Goal: Task Accomplishment & Management: Use online tool/utility

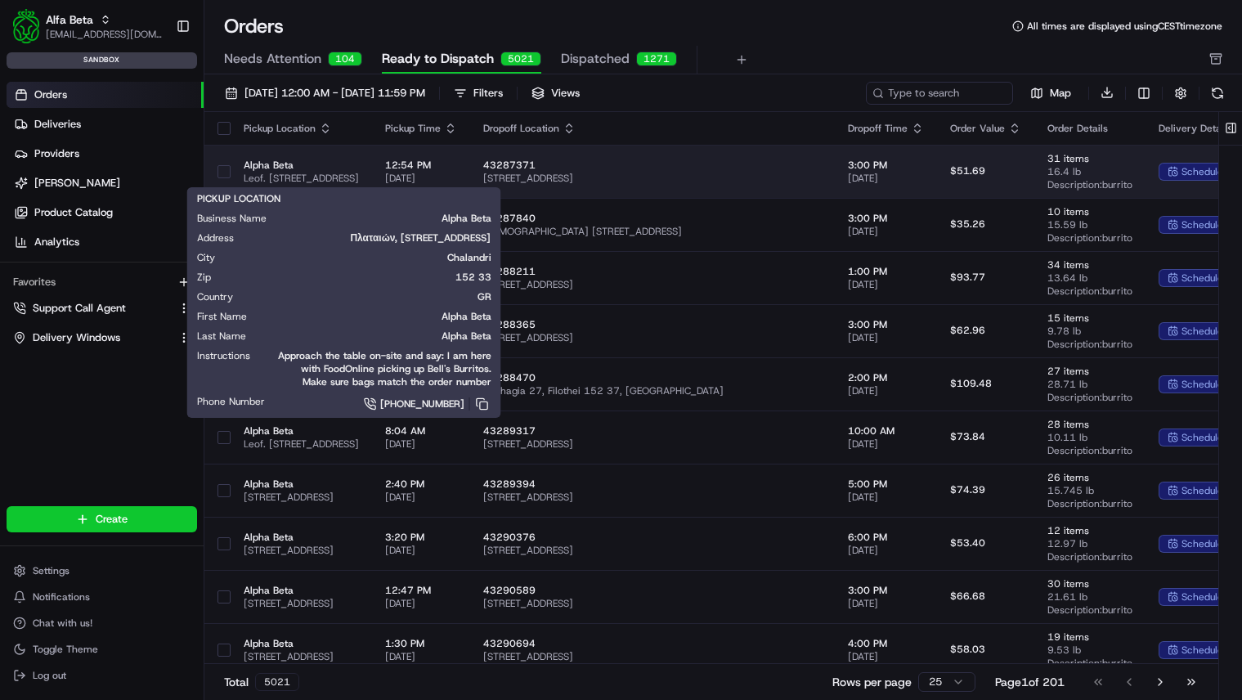
click at [359, 169] on span "Alpha Beta" at bounding box center [301, 165] width 115 height 13
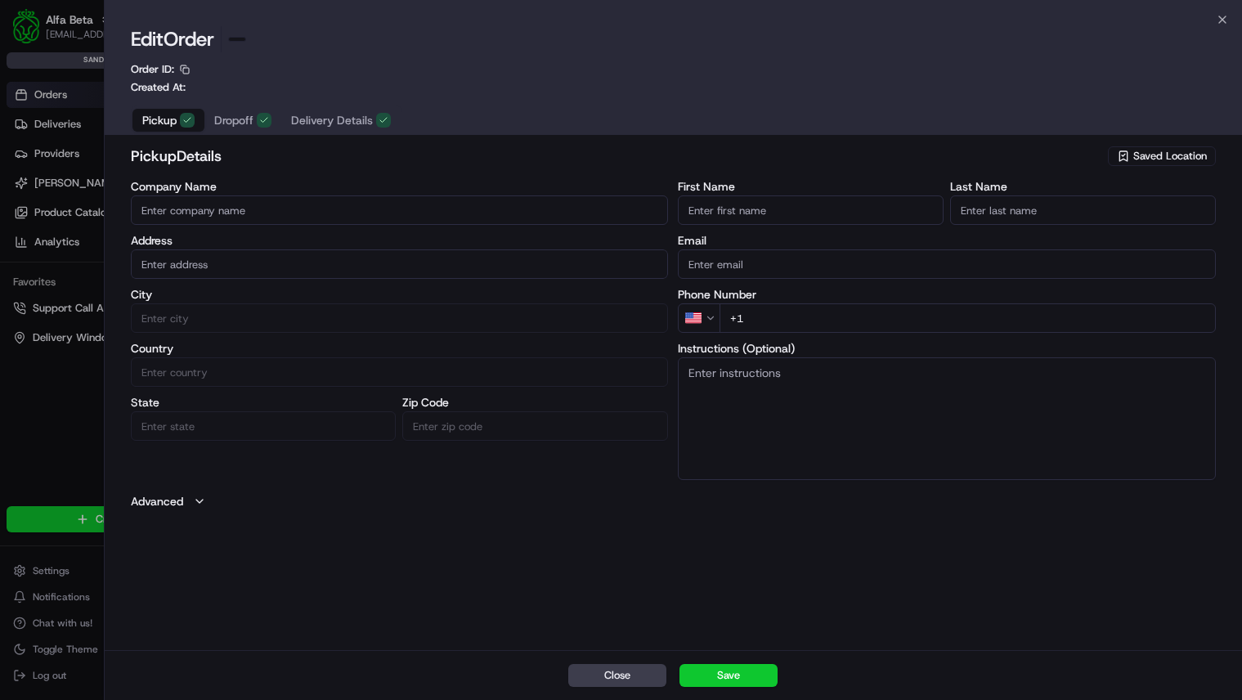
click at [101, 338] on div at bounding box center [621, 350] width 1242 height 700
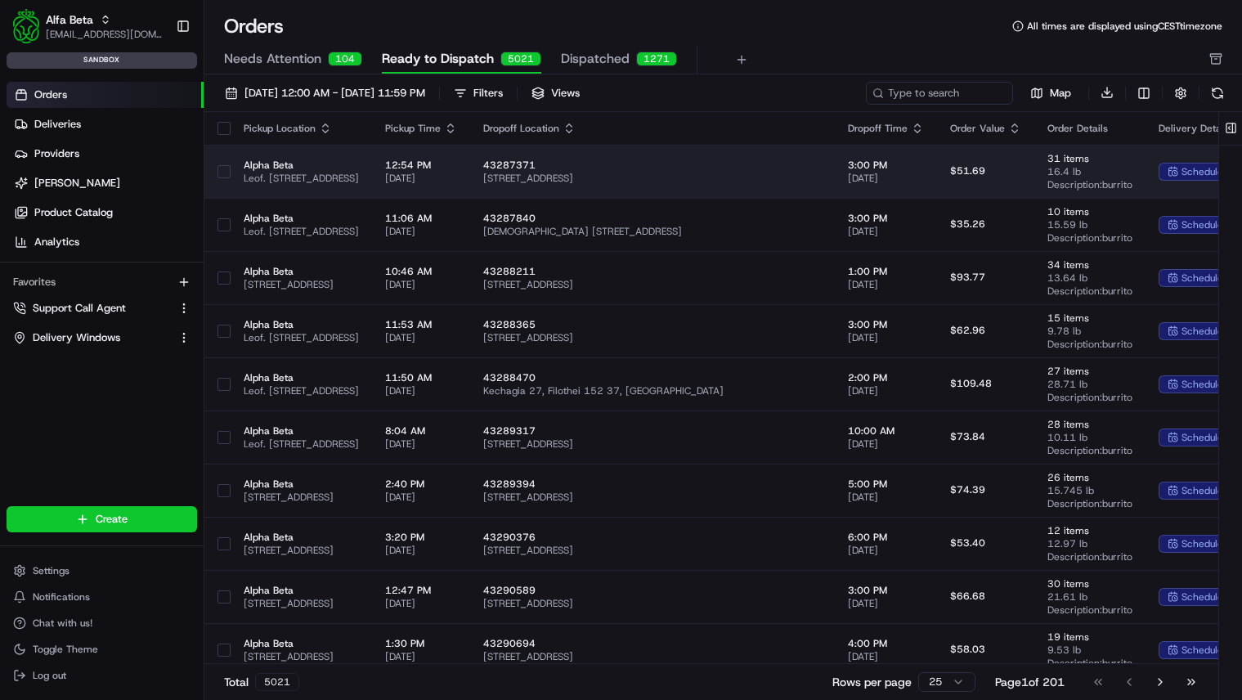
click at [355, 168] on span "Alpha Beta" at bounding box center [301, 165] width 115 height 13
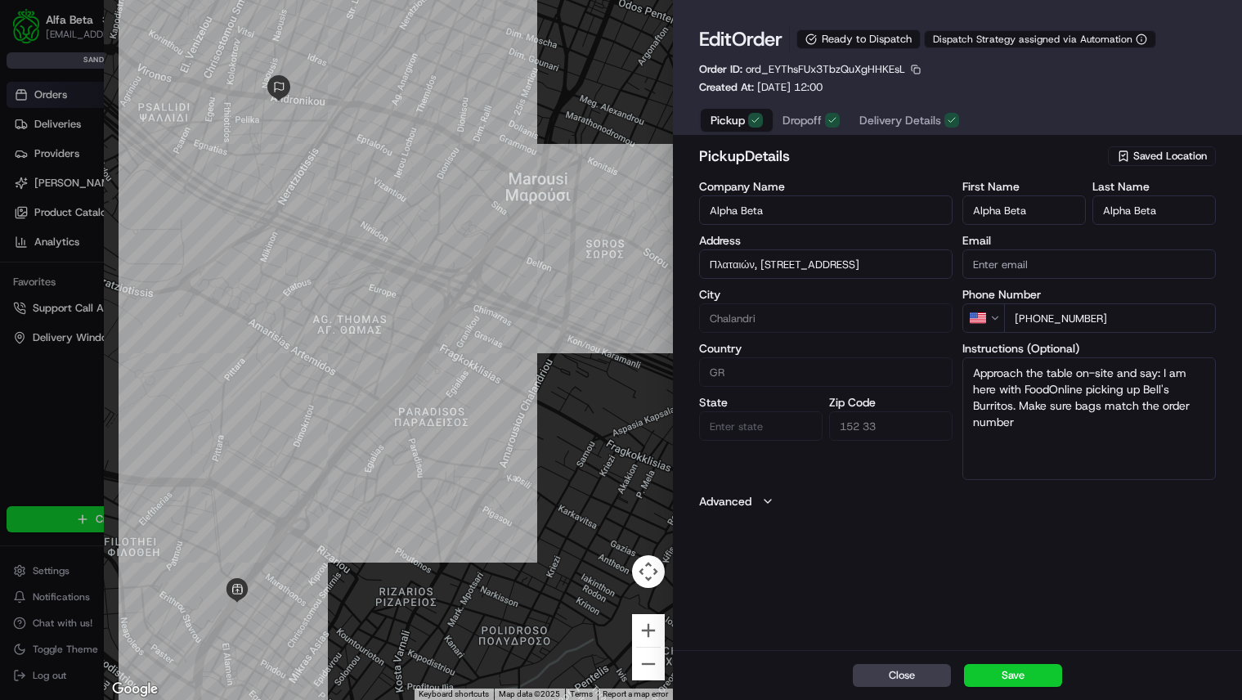
click at [893, 116] on span "Delivery Details" at bounding box center [900, 120] width 82 height 16
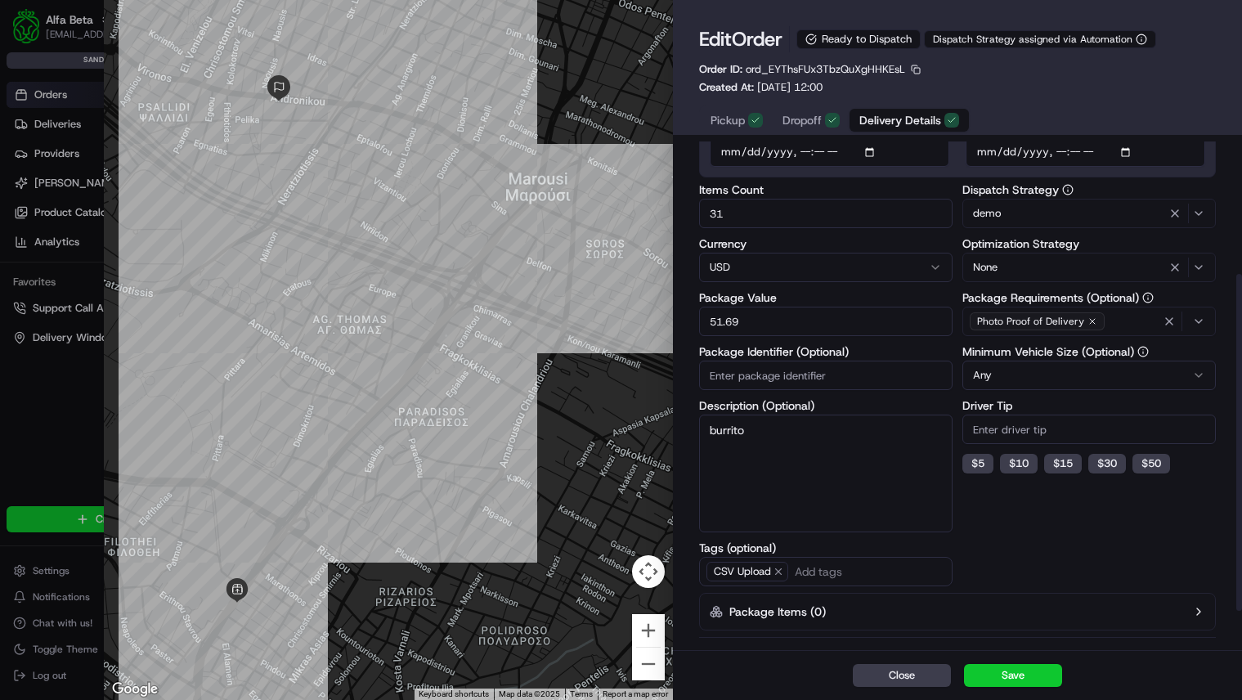
scroll to position [257, 0]
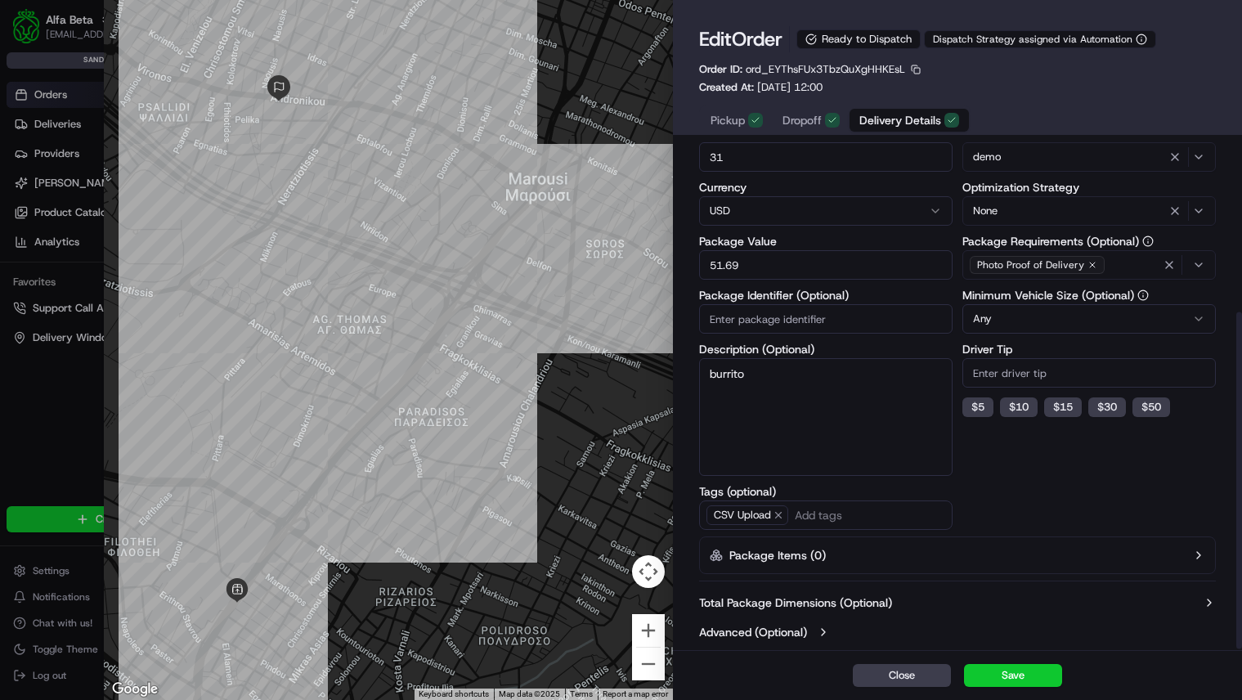
click at [790, 608] on label "Total Package Dimensions (Optional)" at bounding box center [795, 602] width 193 height 16
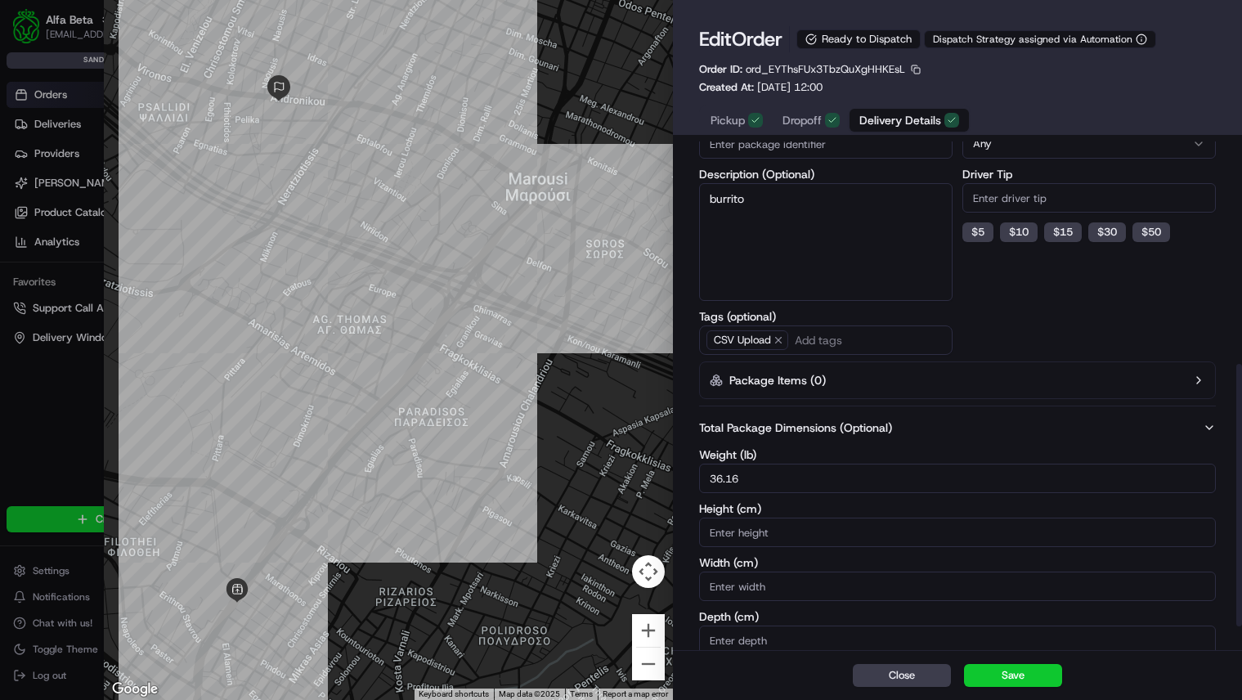
scroll to position [476, 0]
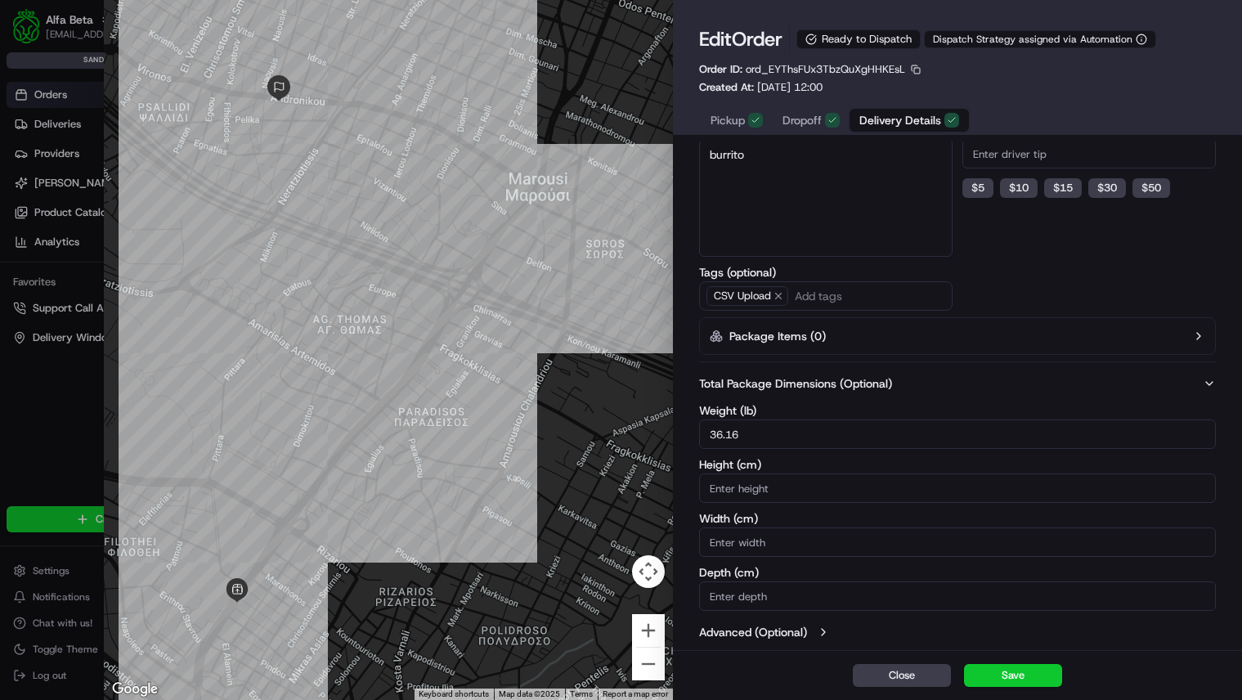
click at [795, 392] on div "Total Package Dimensions (Optional) Weight (lb) 36.16 Height (cm) Width (cm) De…" at bounding box center [957, 492] width 517 height 235
click at [791, 383] on label "Total Package Dimensions (Optional)" at bounding box center [795, 383] width 193 height 16
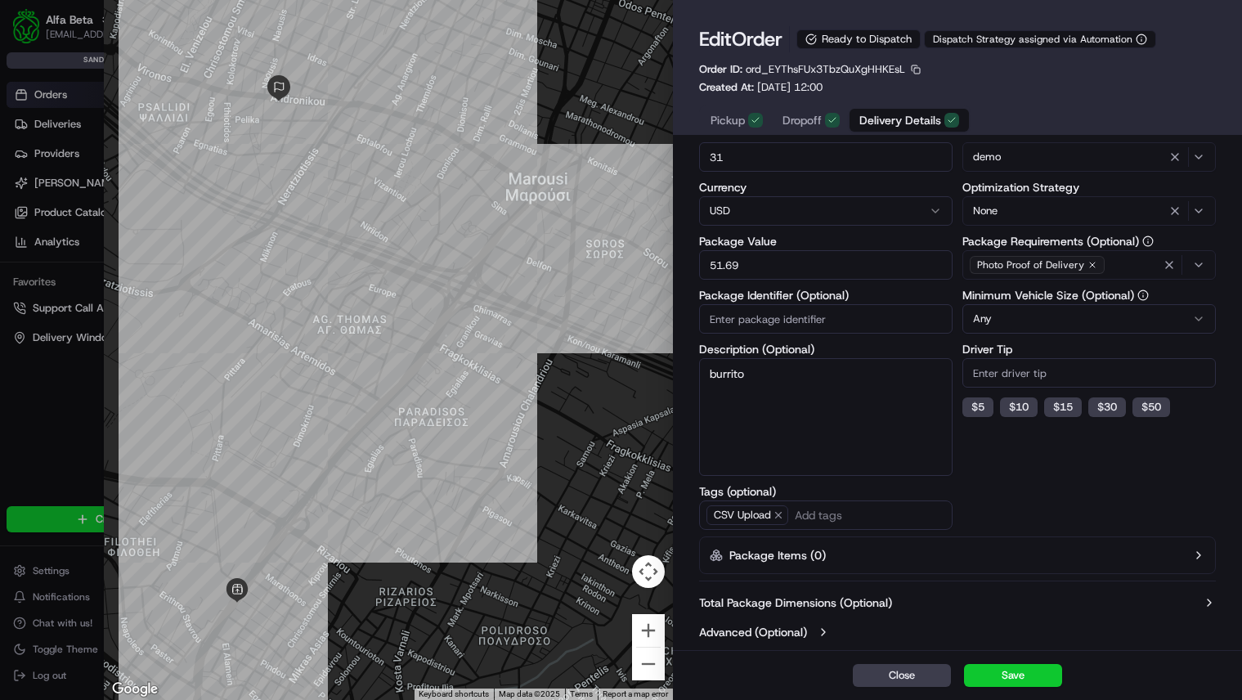
click at [755, 636] on label "Advanced (Optional)" at bounding box center [753, 632] width 108 height 16
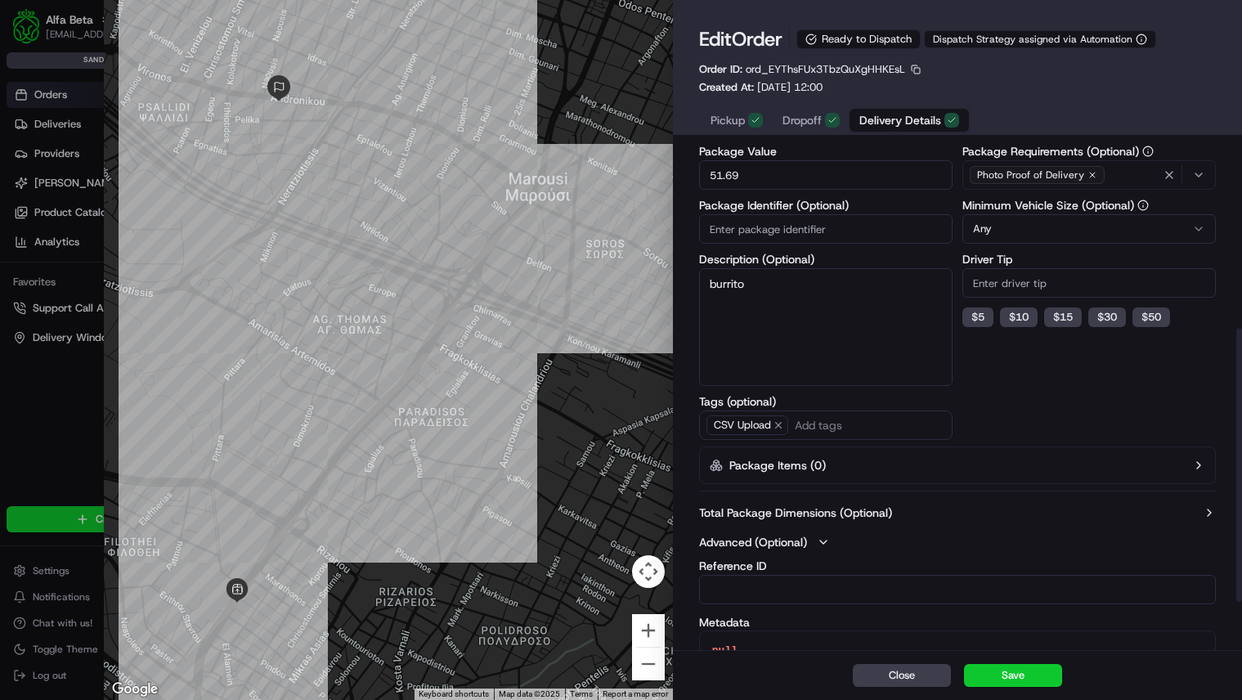
click at [768, 542] on label "Advanced (Optional)" at bounding box center [753, 542] width 108 height 16
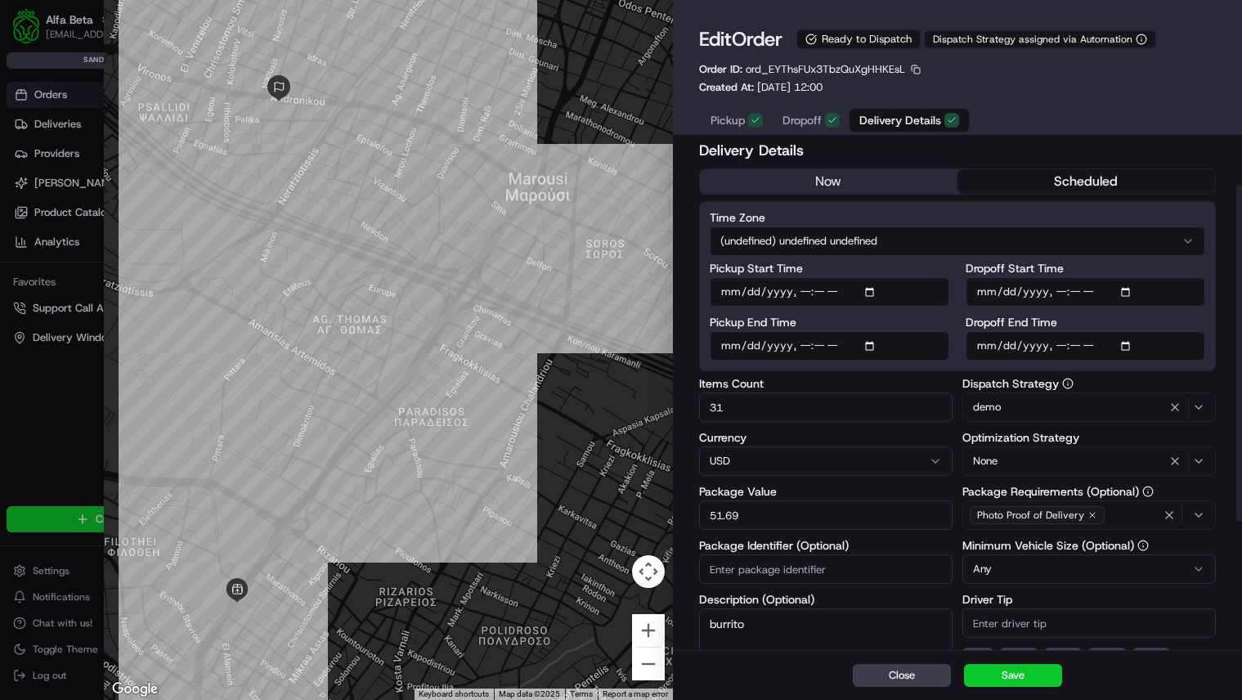
scroll to position [0, 0]
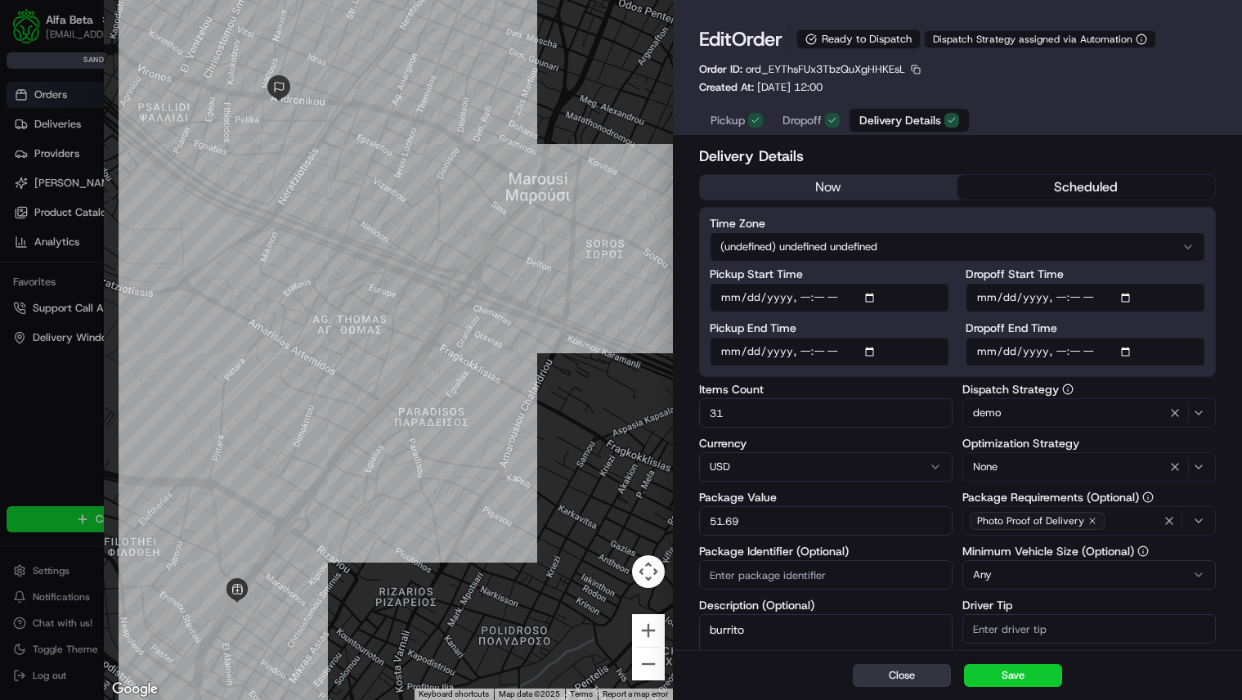
click at [900, 677] on button "Close" at bounding box center [902, 675] width 98 height 23
type input "1"
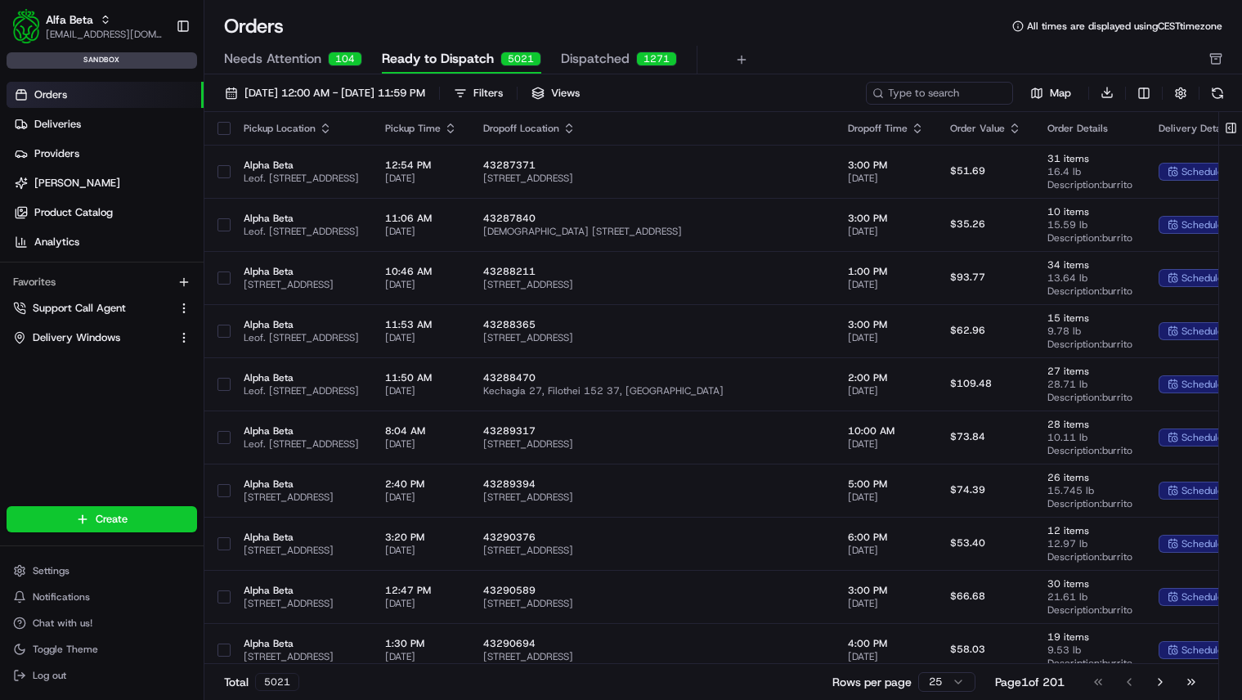
click at [223, 136] on th at bounding box center [217, 128] width 26 height 33
click at [224, 129] on button "button" at bounding box center [223, 128] width 13 height 13
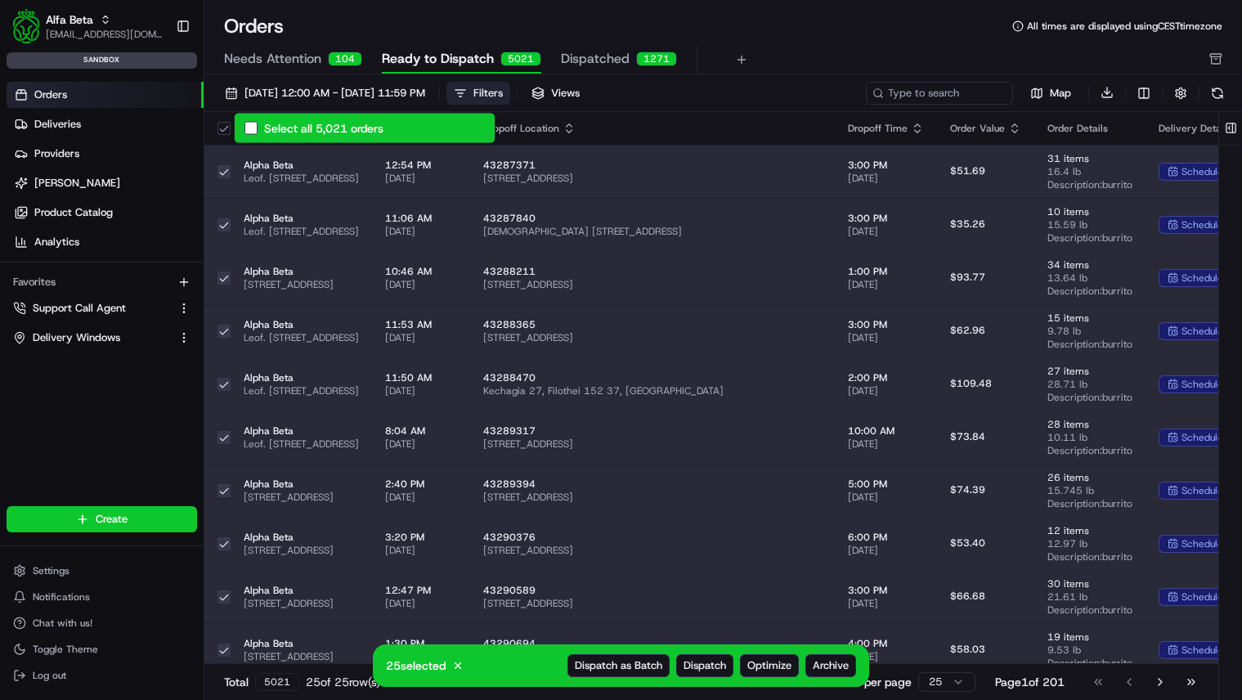
click at [503, 89] on div "Filters" at bounding box center [487, 93] width 29 height 15
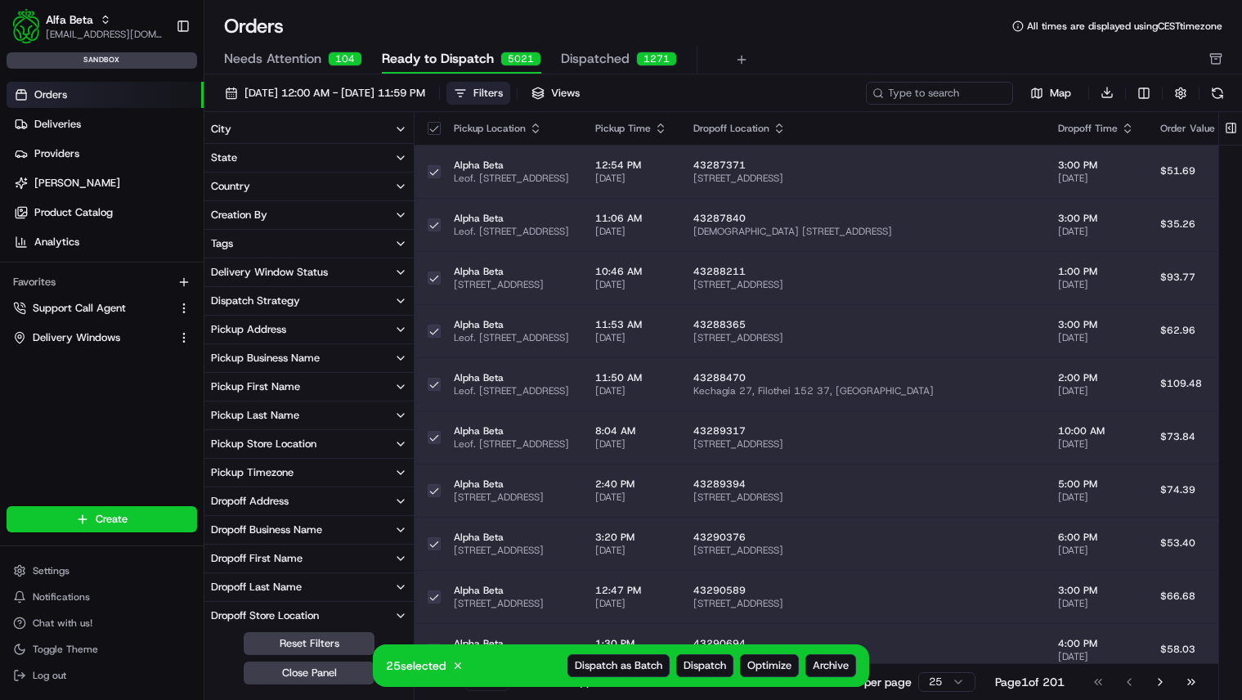
click at [312, 331] on button "Pickup Address" at bounding box center [308, 330] width 209 height 28
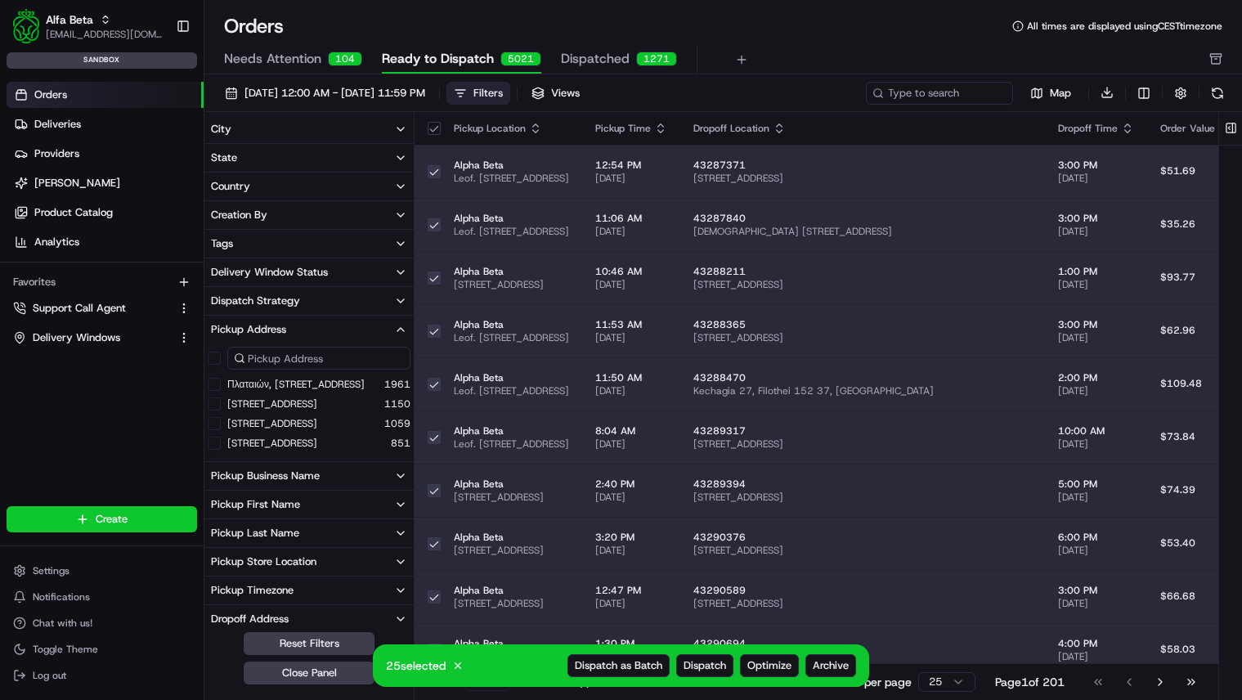
click at [344, 325] on button "Pickup Address" at bounding box center [308, 330] width 209 height 28
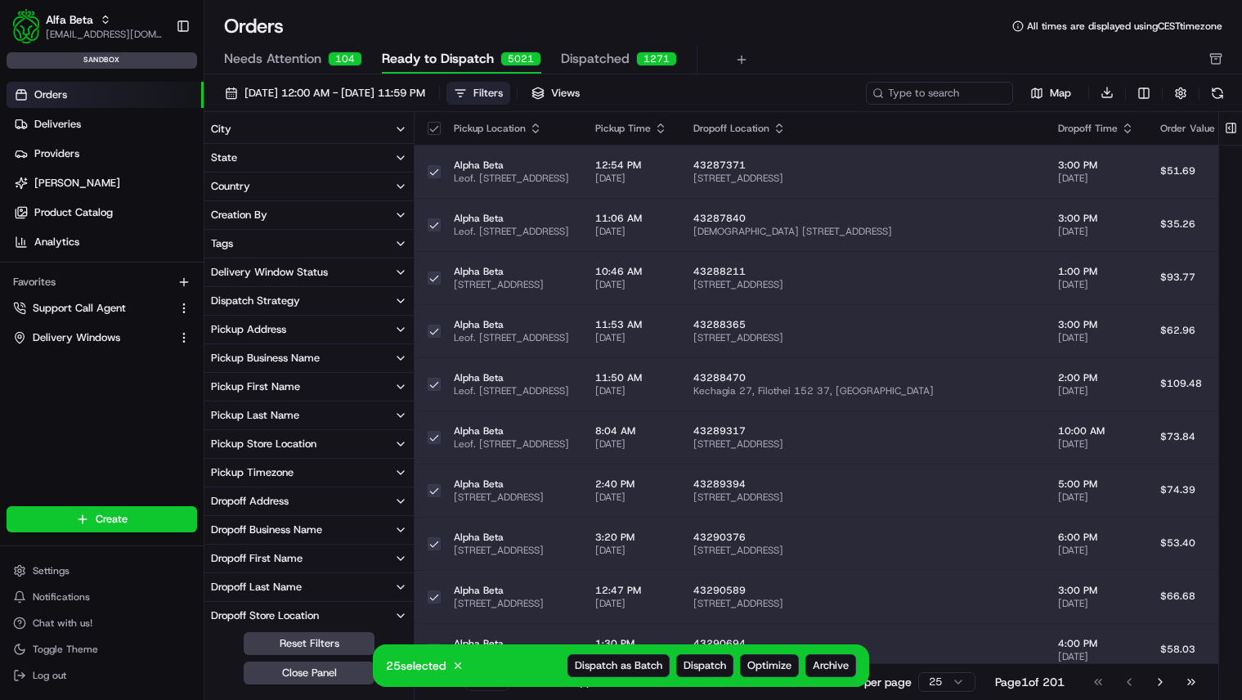
click at [436, 128] on button "button" at bounding box center [434, 128] width 13 height 13
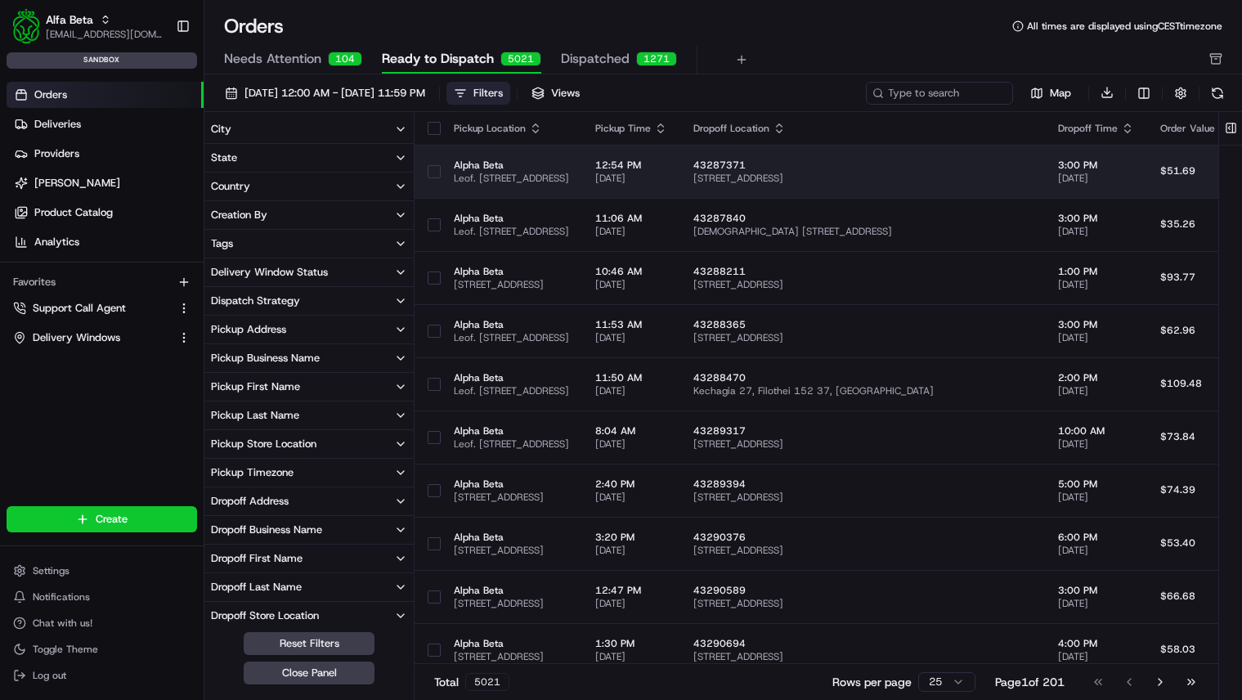
click at [432, 168] on button "button" at bounding box center [434, 171] width 13 height 13
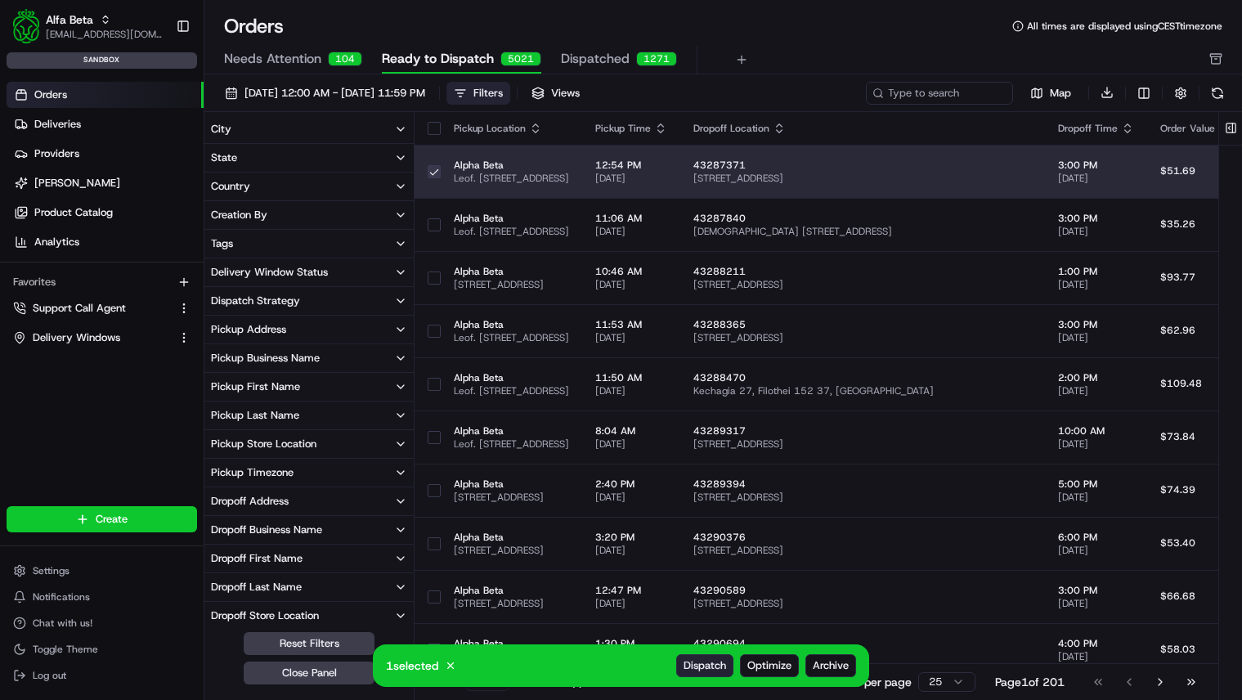
click at [699, 663] on span "Dispatch" at bounding box center [704, 665] width 43 height 15
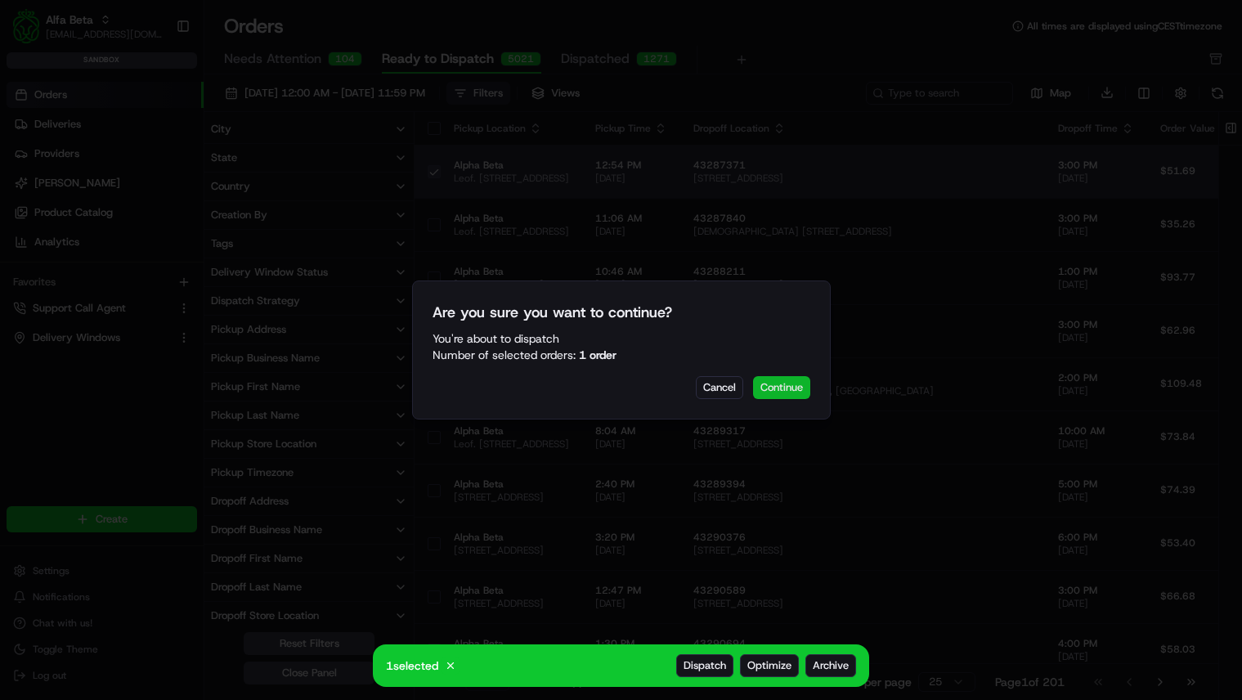
click at [803, 391] on button "Continue" at bounding box center [781, 387] width 57 height 23
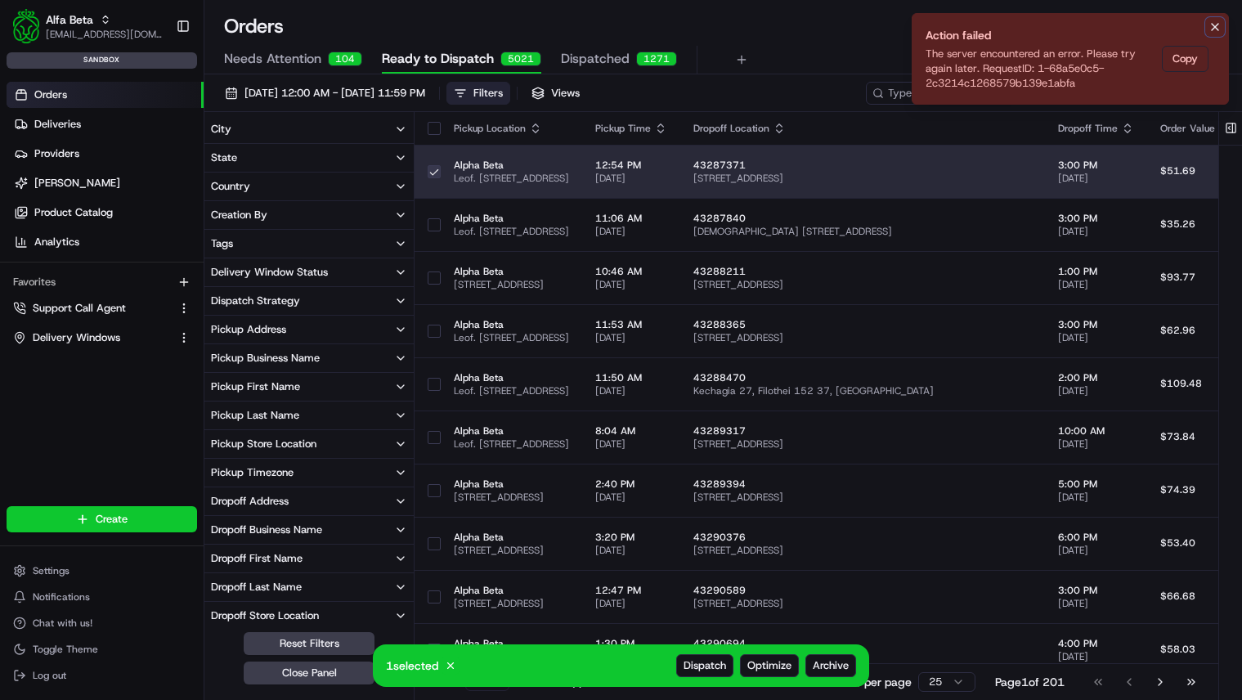
click at [1214, 25] on icon "Notifications (F8)" at bounding box center [1214, 26] width 13 height 13
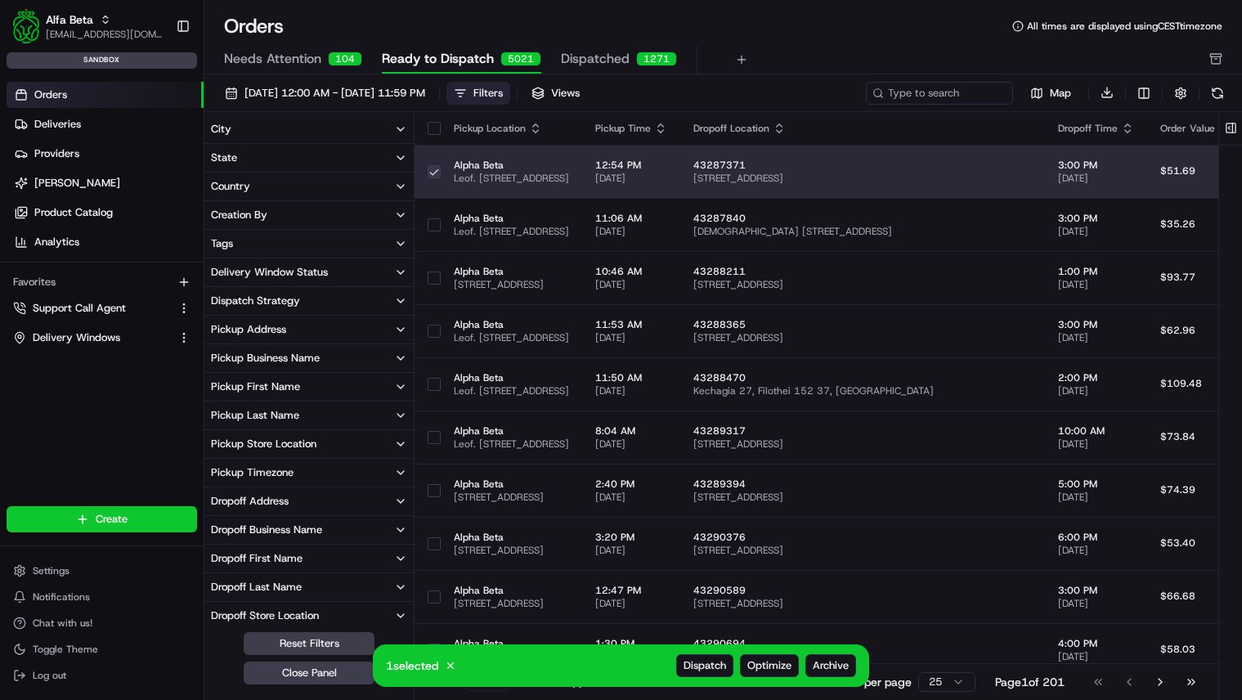
click at [569, 166] on span "Alpha Beta" at bounding box center [511, 165] width 115 height 13
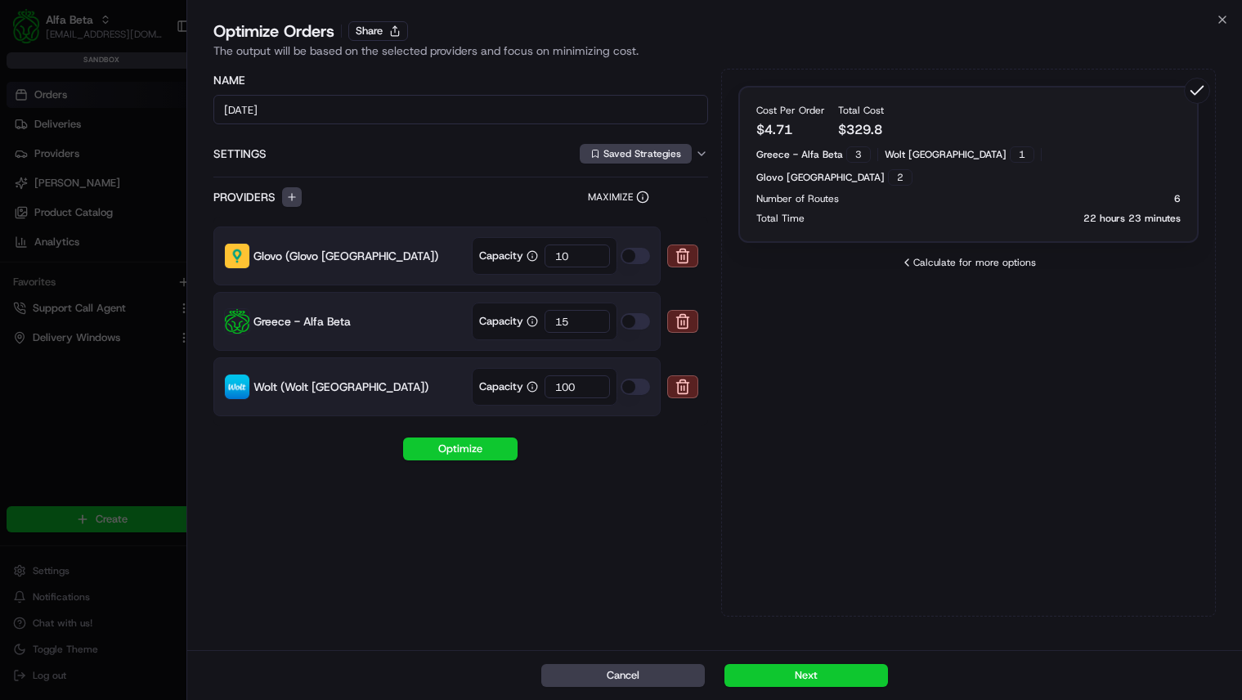
click at [392, 191] on div "Providers Maximize" at bounding box center [460, 197] width 495 height 20
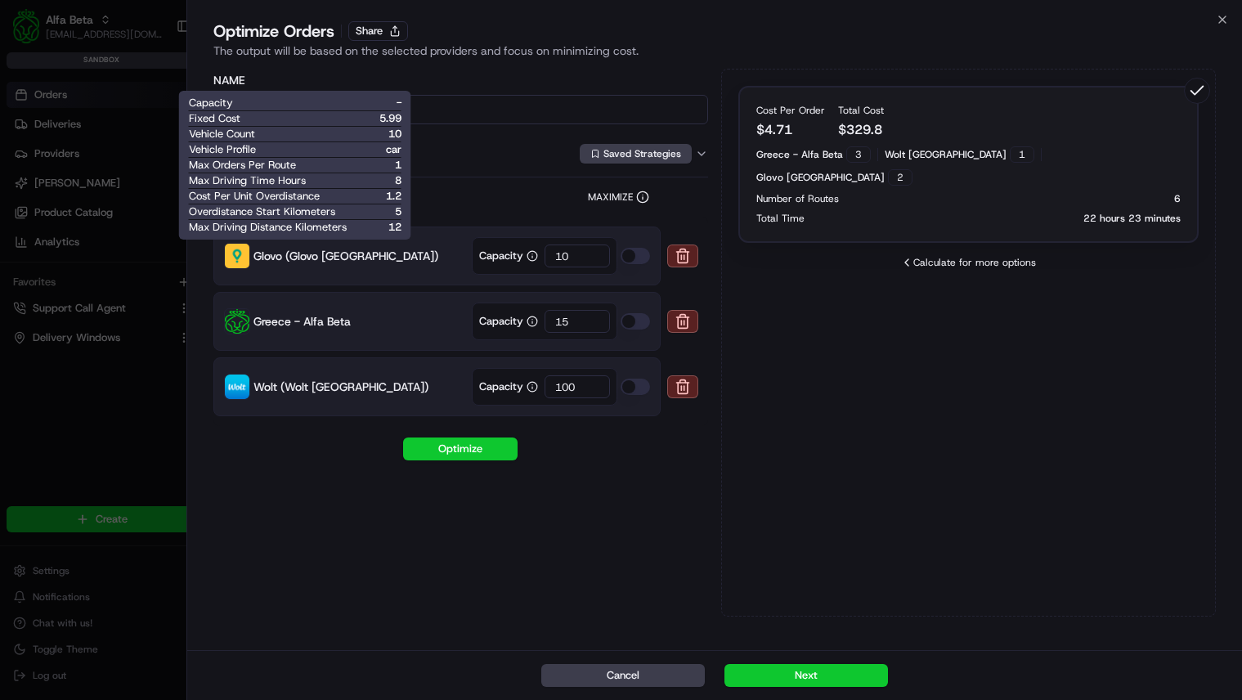
click at [222, 120] on span "Fixed Cost" at bounding box center [215, 118] width 52 height 15
drag, startPoint x: 222, startPoint y: 120, endPoint x: 354, endPoint y: 140, distance: 133.1
click at [354, 140] on div "Capacity - Fixed Cost 5.99 Vehicle Count 10 Vehicle Profile car Max Orders Per …" at bounding box center [295, 165] width 232 height 149
click at [235, 122] on span "Fixed Cost" at bounding box center [215, 118] width 52 height 15
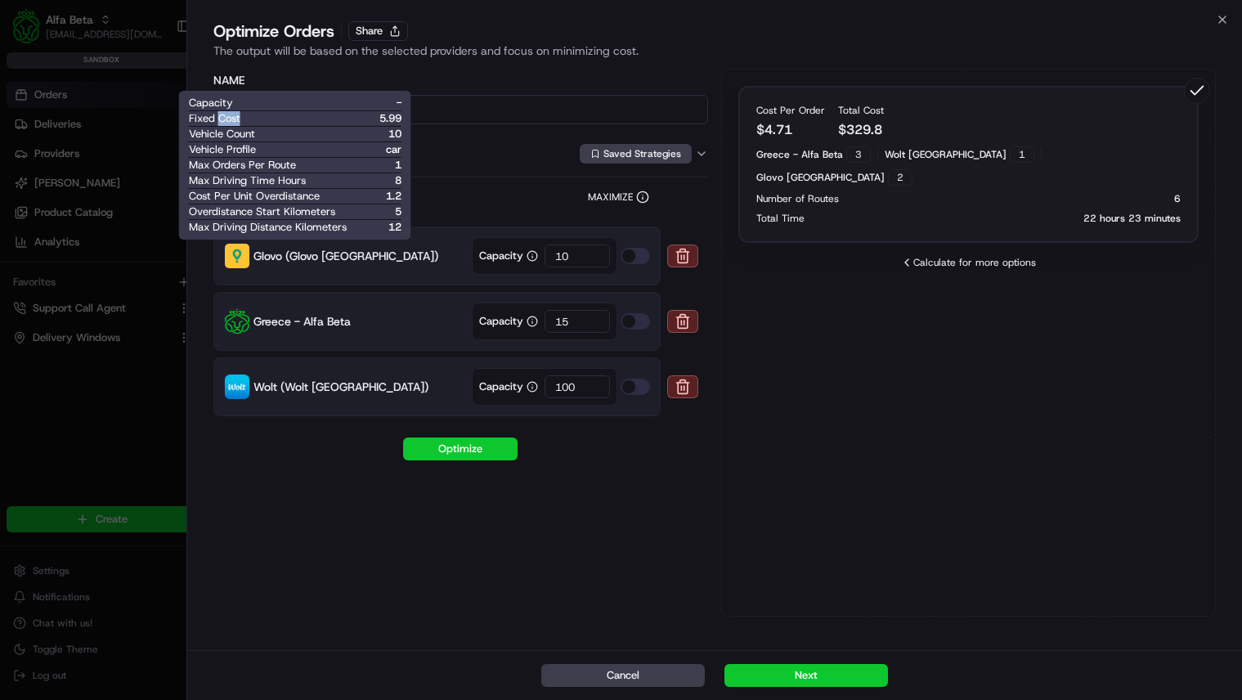
click at [235, 122] on span "Fixed Cost" at bounding box center [215, 118] width 52 height 15
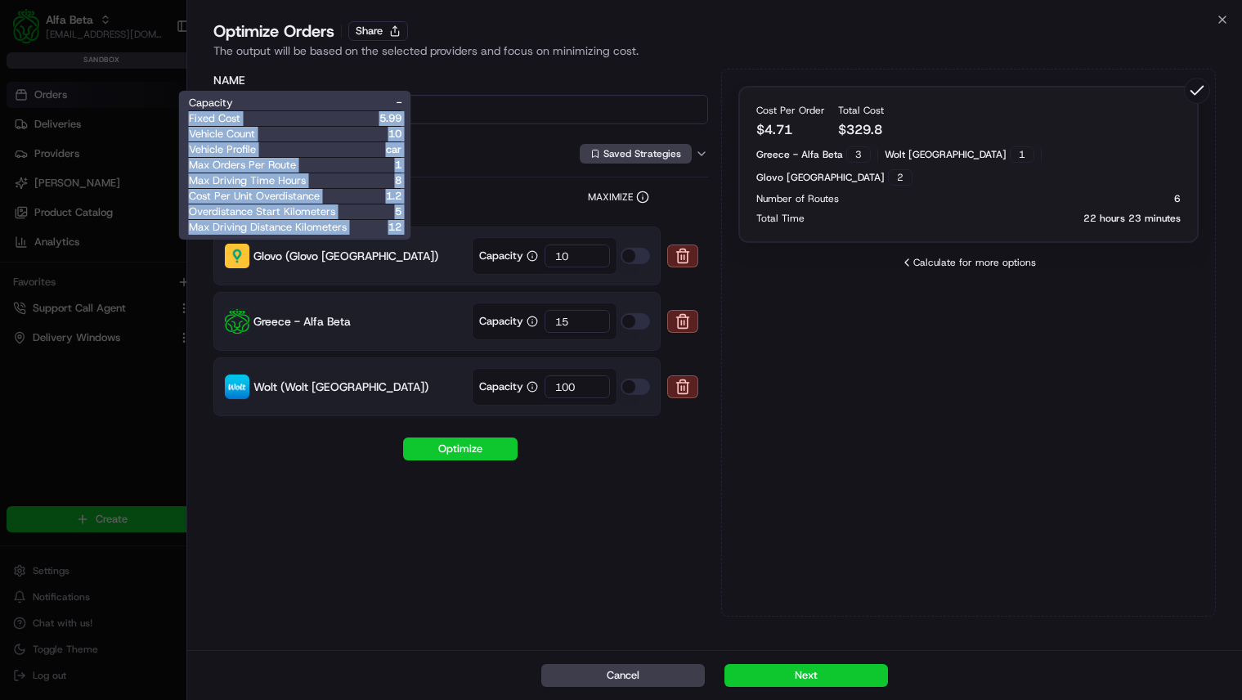
drag, startPoint x: 235, startPoint y: 122, endPoint x: 403, endPoint y: 226, distance: 197.8
click at [403, 226] on div "Capacity - Fixed Cost 5.99 Vehicle Count 10 Vehicle Profile car Max Orders Per …" at bounding box center [295, 165] width 232 height 149
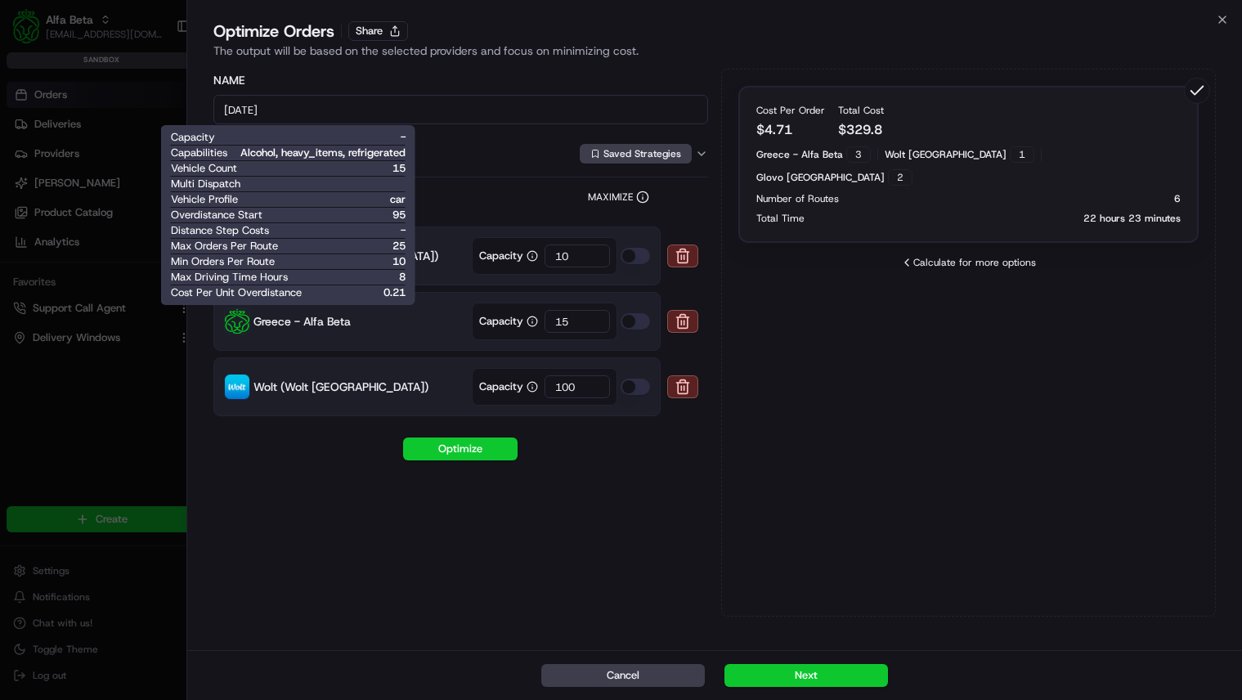
click at [276, 300] on div "Capacity - Capabilities Alcohol, heavy_items, refrigerated Vehicle Count 15 Mul…" at bounding box center [288, 215] width 254 height 180
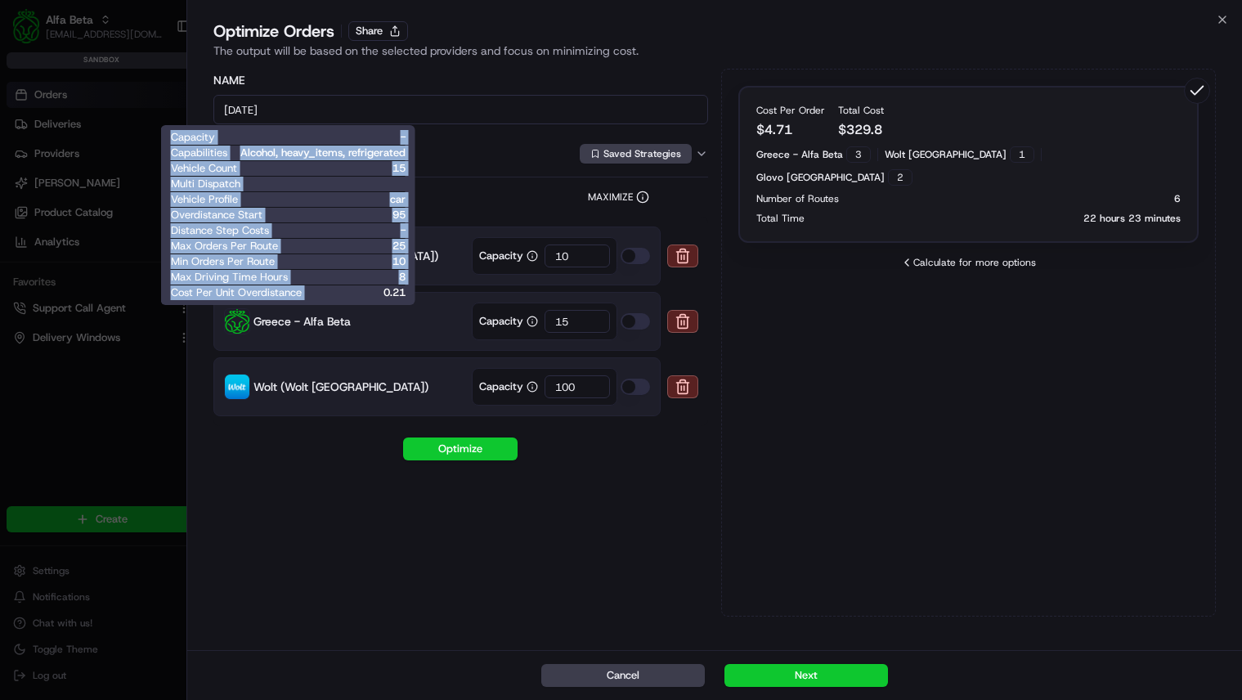
drag, startPoint x: 276, startPoint y: 300, endPoint x: 267, endPoint y: 137, distance: 163.8
click at [267, 137] on div "Capacity - Capabilities Alcohol, heavy_items, refrigerated Vehicle Count 15 Mul…" at bounding box center [288, 215] width 254 height 180
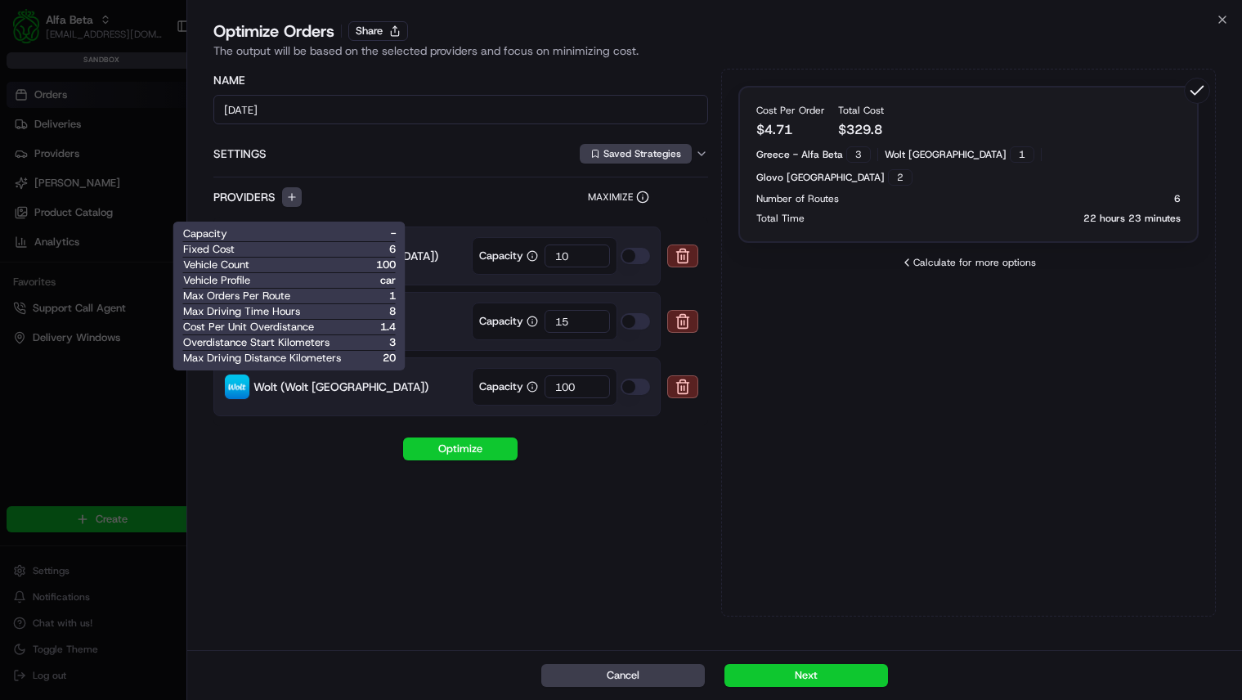
click at [219, 251] on span "Fixed Cost" at bounding box center [209, 249] width 52 height 15
drag, startPoint x: 219, startPoint y: 251, endPoint x: 392, endPoint y: 253, distance: 172.5
click at [392, 253] on div "Fixed Cost 6" at bounding box center [289, 249] width 213 height 15
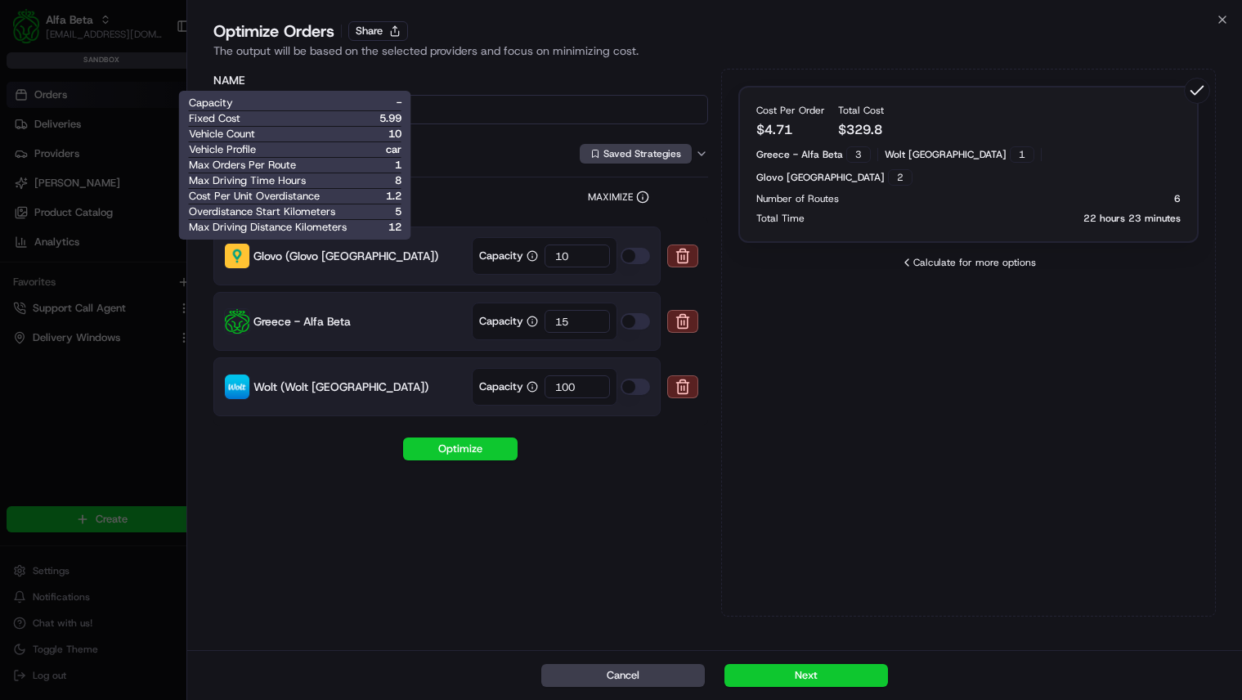
click at [222, 120] on span "Fixed Cost" at bounding box center [215, 118] width 52 height 15
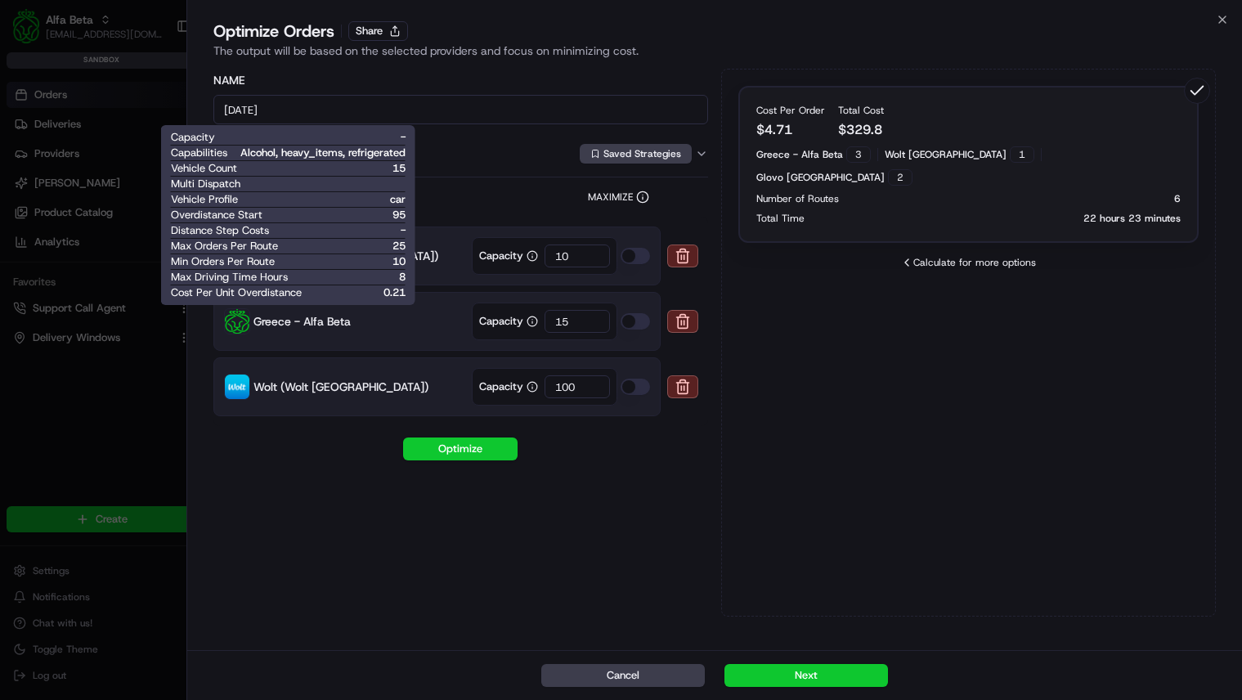
click at [231, 292] on span "Cost Per Unit Overdistance" at bounding box center [236, 292] width 131 height 15
drag, startPoint x: 231, startPoint y: 292, endPoint x: 397, endPoint y: 291, distance: 166.0
click at [397, 291] on div "Cost Per Unit Overdistance 0.21" at bounding box center [288, 292] width 235 height 15
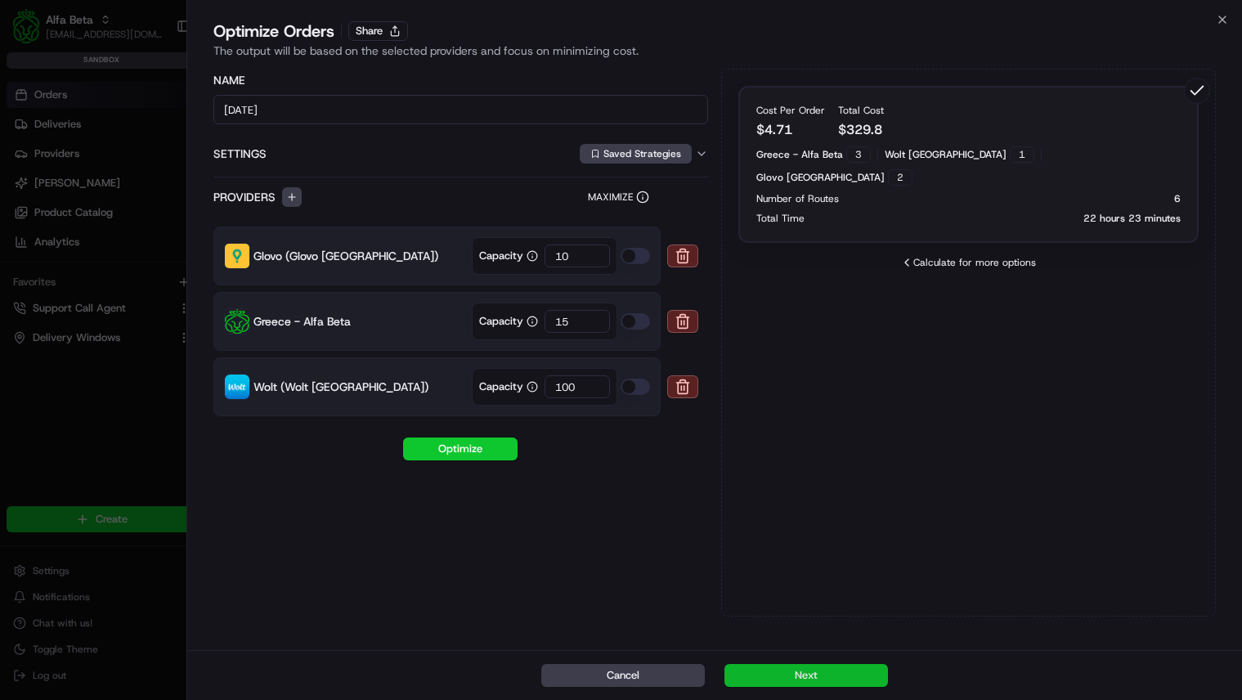
click at [804, 673] on button "Next" at bounding box center [806, 675] width 164 height 23
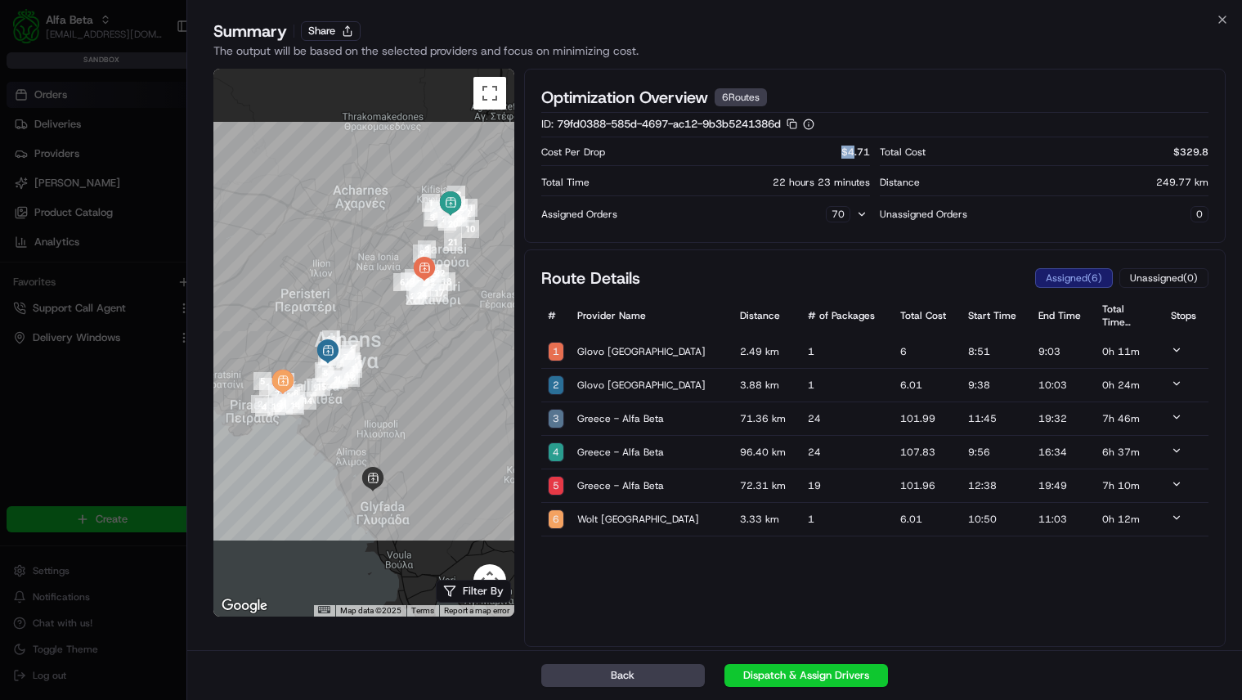
drag, startPoint x: 852, startPoint y: 152, endPoint x: 843, endPoint y: 151, distance: 9.0
click at [843, 151] on p "$ 4.71" at bounding box center [855, 152] width 29 height 13
click at [549, 154] on p "Cost Per Drop" at bounding box center [573, 152] width 64 height 13
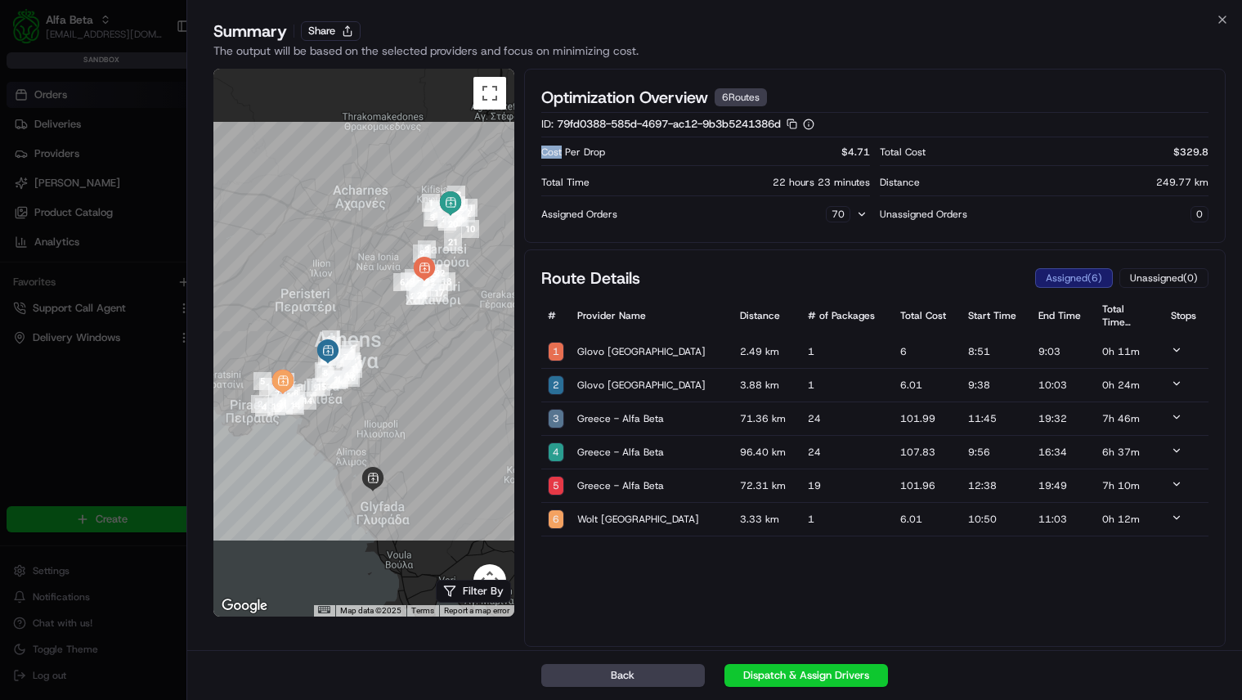
click at [549, 154] on p "Cost Per Drop" at bounding box center [573, 152] width 64 height 13
drag, startPoint x: 549, startPoint y: 154, endPoint x: 857, endPoint y: 159, distance: 308.3
click at [858, 159] on div "Cost Per Drop $ 4.71" at bounding box center [705, 152] width 329 height 20
click at [857, 159] on div "Cost Per Drop $ 4.71" at bounding box center [705, 152] width 329 height 20
click at [606, 152] on div "Cost Per Drop $ 4.71" at bounding box center [705, 152] width 329 height 20
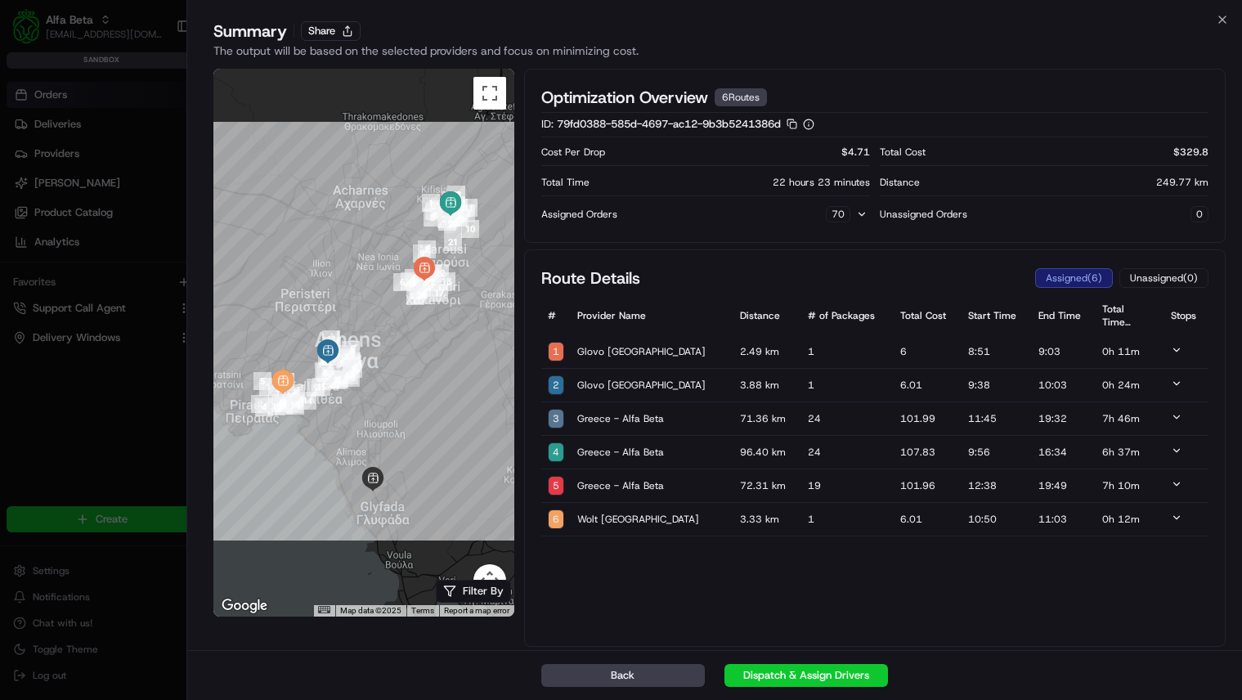
click at [606, 152] on div "Cost Per Drop $ 4.71" at bounding box center [705, 152] width 329 height 20
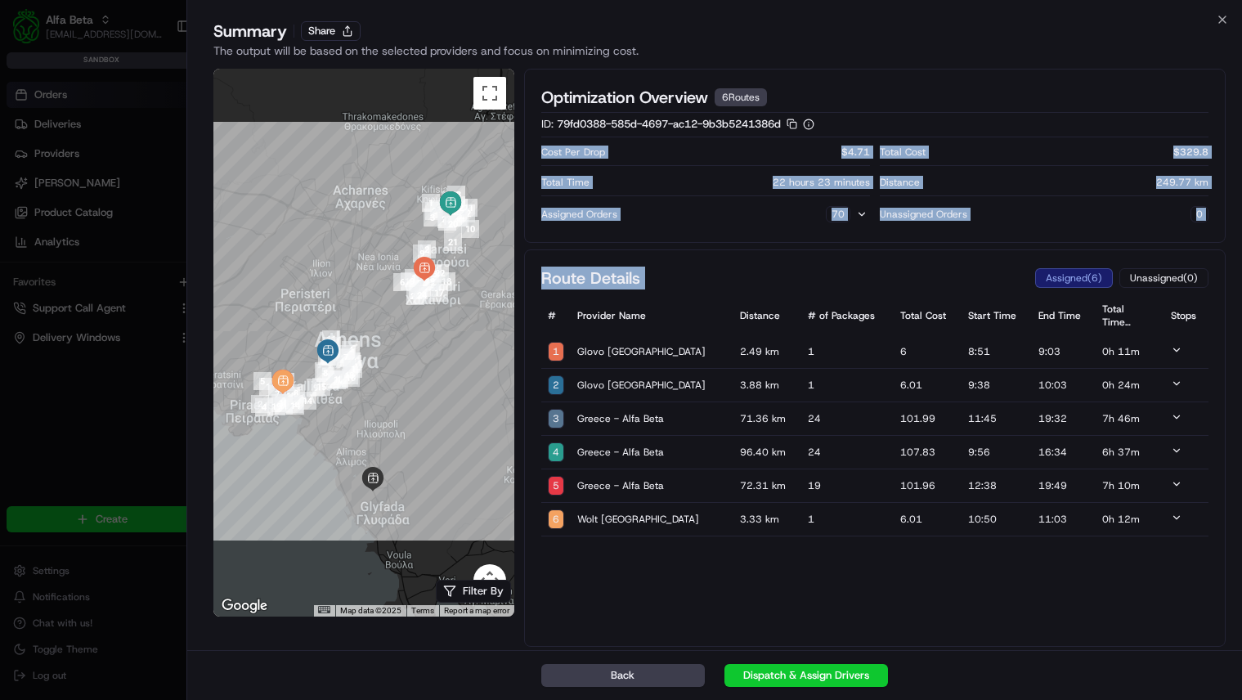
drag, startPoint x: 606, startPoint y: 152, endPoint x: 671, endPoint y: 255, distance: 122.0
click at [672, 256] on div "Optimization Overview 6 Routes ID: 79fd0388-585d-4697-ac12-9b3b5241386d Cost Pe…" at bounding box center [874, 358] width 701 height 578
click at [671, 255] on div "Route Details Assigned ( 6 ) Unassigned ( 0 ) # Provider Name Distance # of Pac…" at bounding box center [874, 447] width 701 height 397
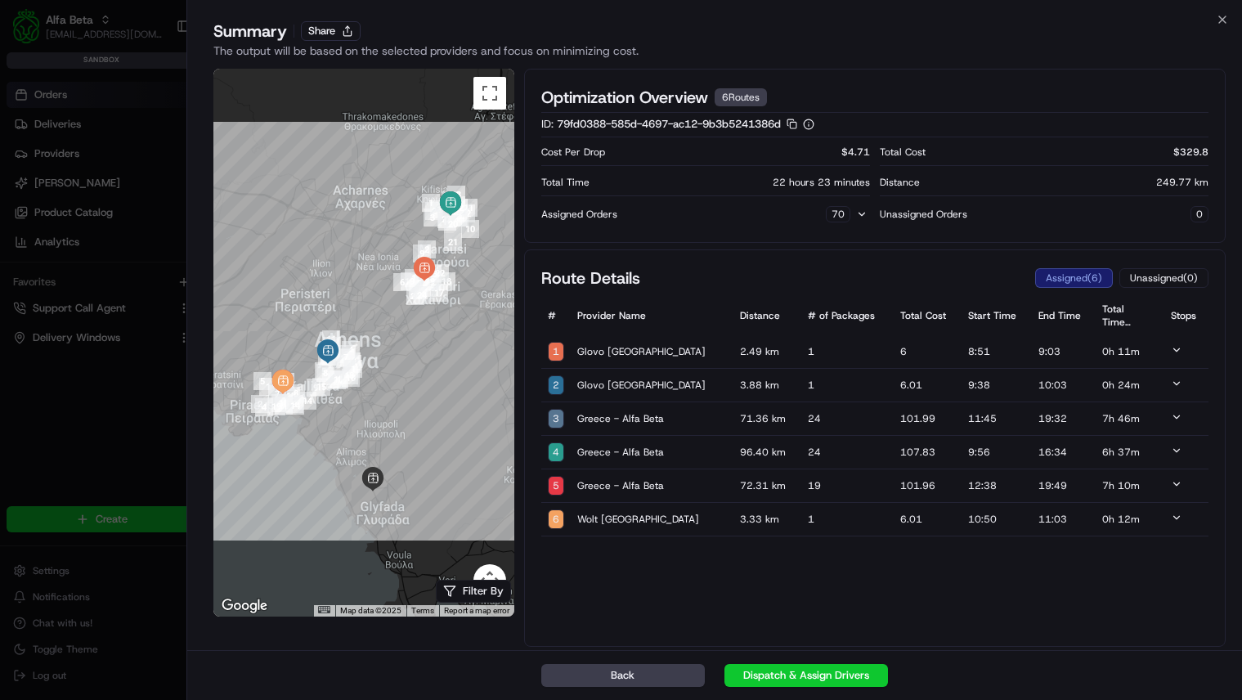
click at [1175, 415] on icon at bounding box center [1176, 416] width 11 height 11
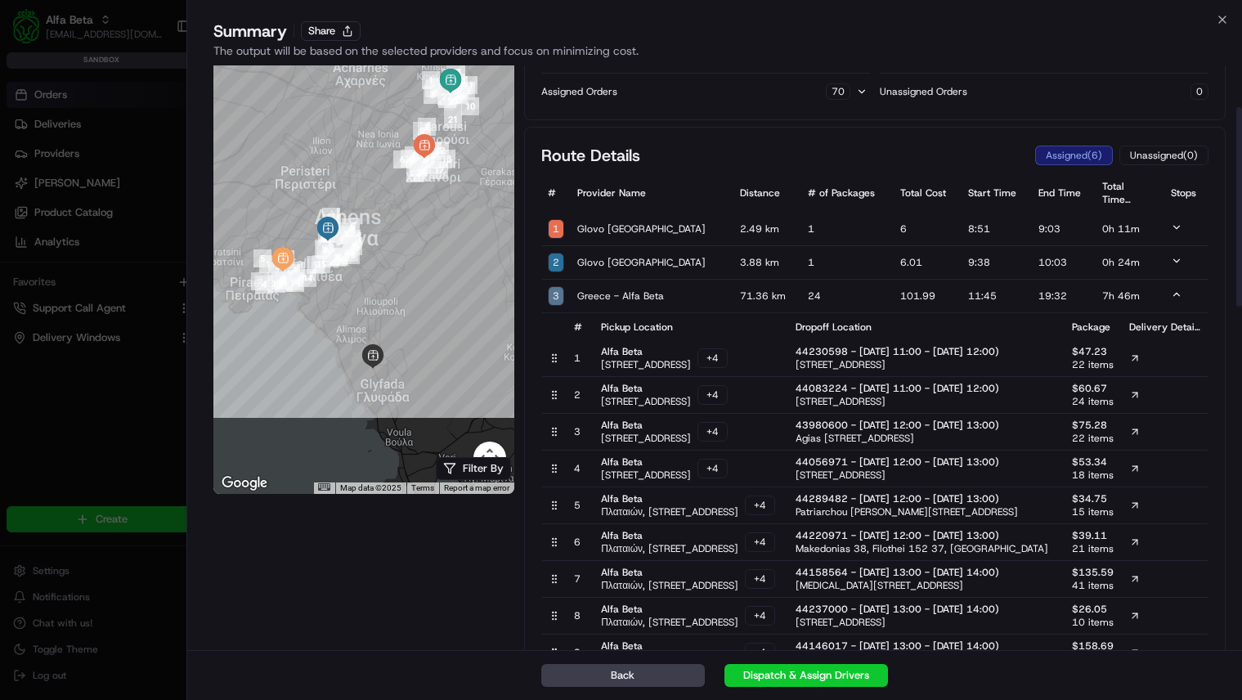
scroll to position [134, 0]
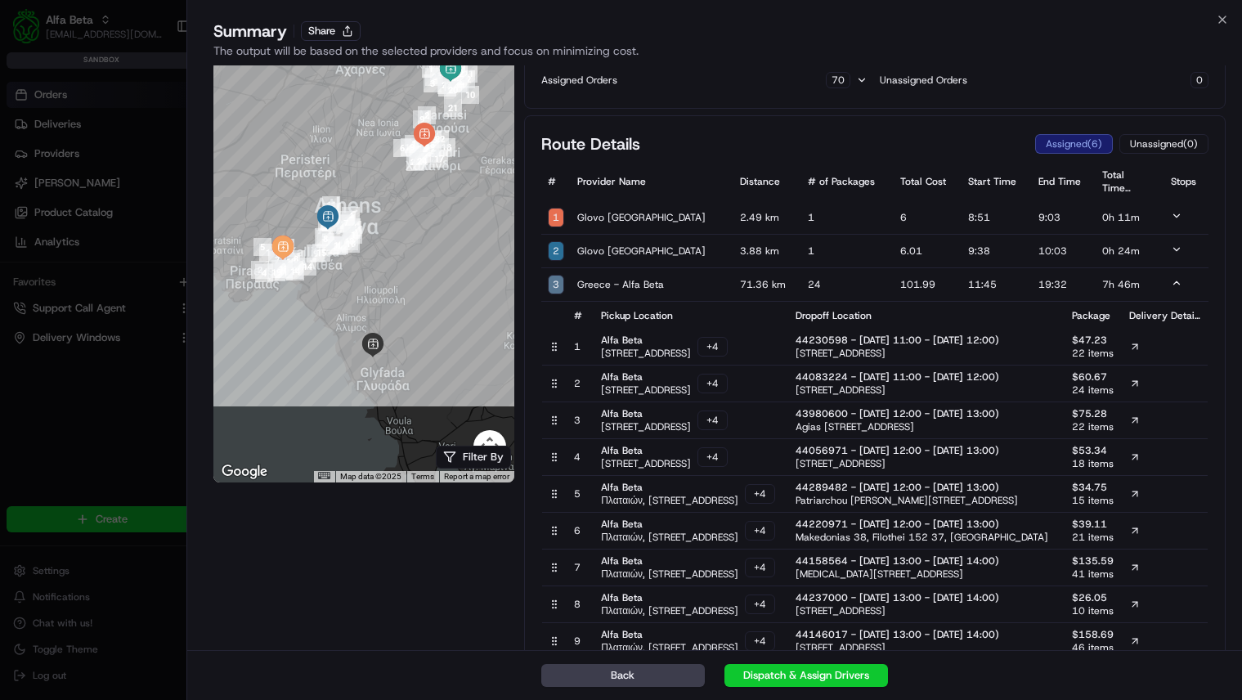
click at [917, 340] on span "44230598 - 12/05/2026 11:00 - 12/05/2026 12:00)" at bounding box center [897, 340] width 204 height 13
click at [983, 343] on span "44230598 - 12/05/2026 11:00 - 12/05/2026 12:00)" at bounding box center [897, 340] width 204 height 13
click at [975, 340] on span "44230598 - 12/05/2026 11:00 - 12/05/2026 12:00)" at bounding box center [897, 340] width 204 height 13
drag, startPoint x: 975, startPoint y: 340, endPoint x: 975, endPoint y: 352, distance: 12.3
click at [975, 352] on p "44230598 - 12/05/2026 11:00 - 12/05/2026 12:00) Kokkinaki 24, Kifisia 145 61, G…" at bounding box center [897, 347] width 204 height 26
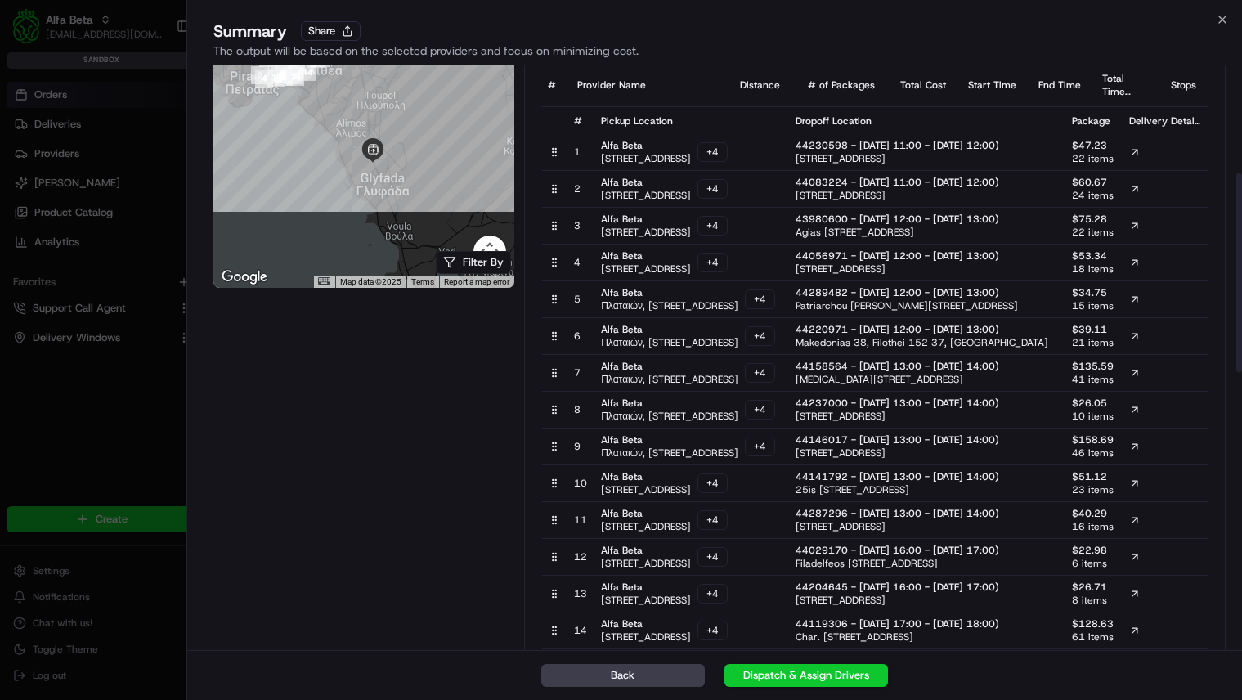
scroll to position [351, 0]
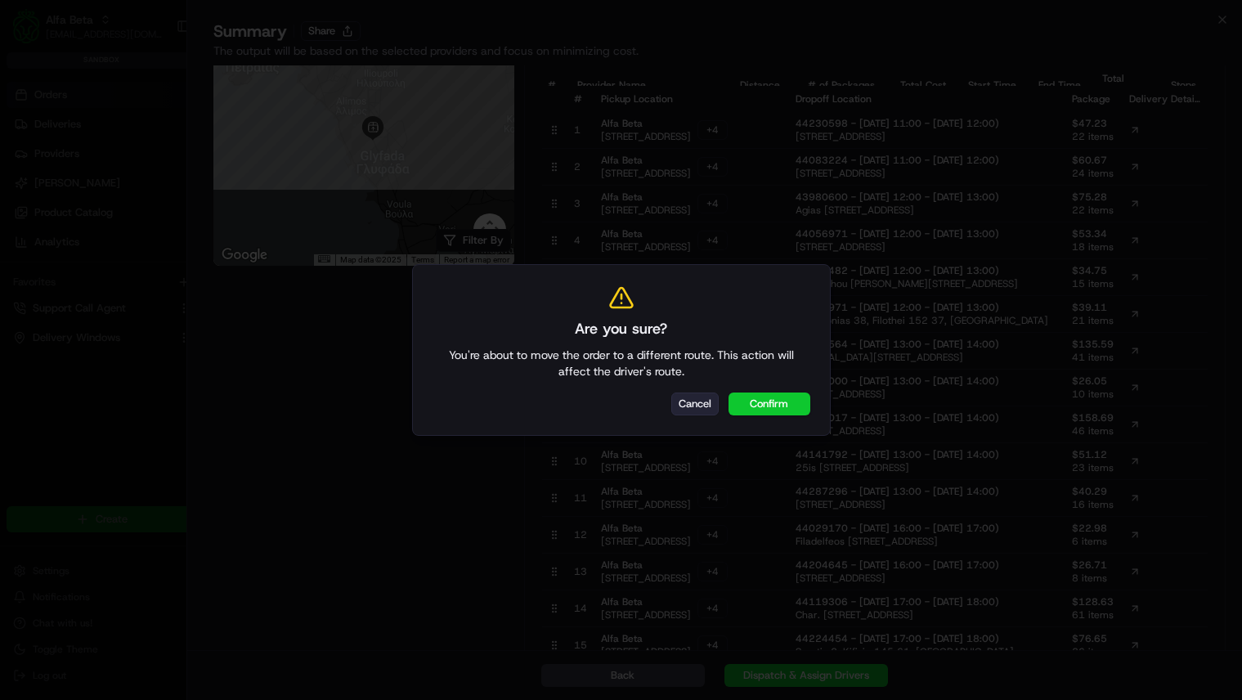
click at [689, 406] on button "Cancel" at bounding box center [694, 403] width 47 height 23
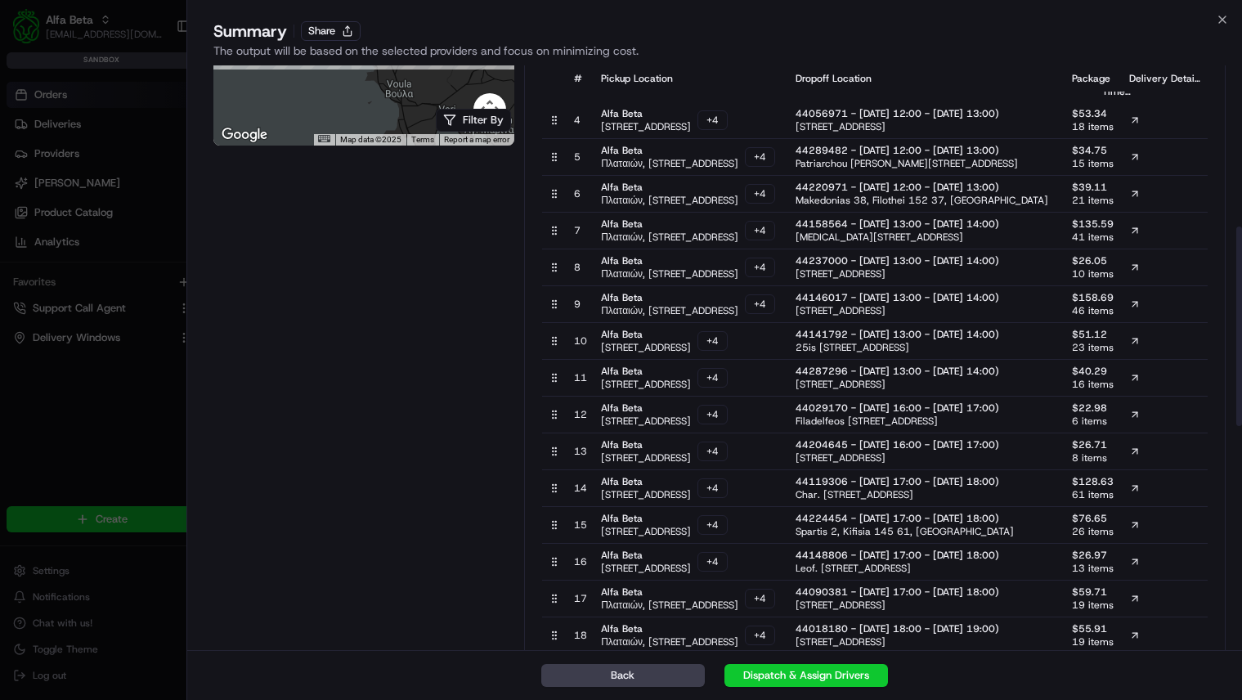
scroll to position [476, 0]
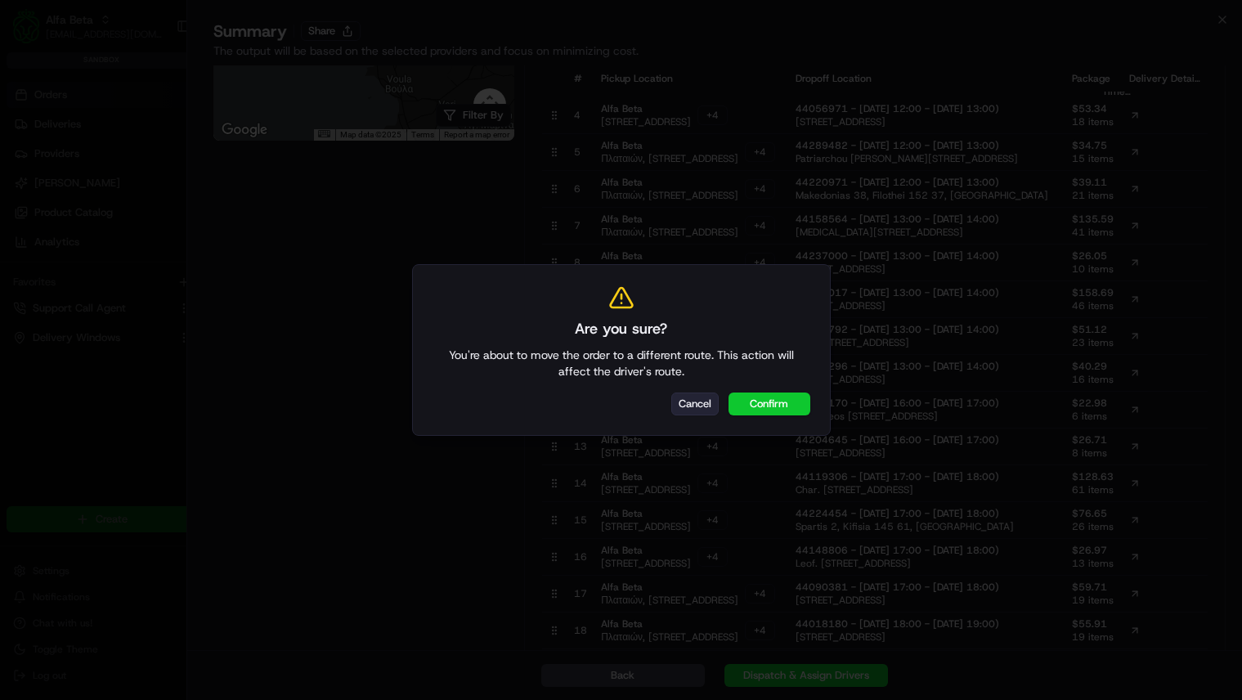
click at [695, 402] on button "Cancel" at bounding box center [694, 403] width 47 height 23
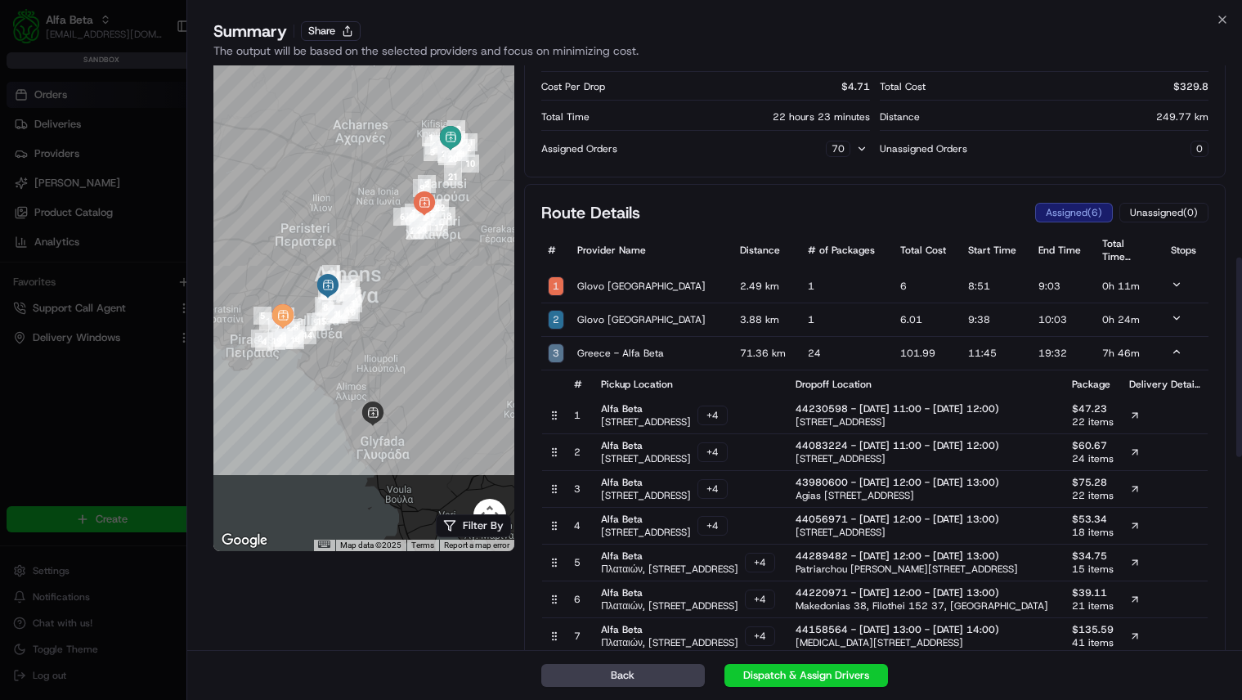
scroll to position [0, 0]
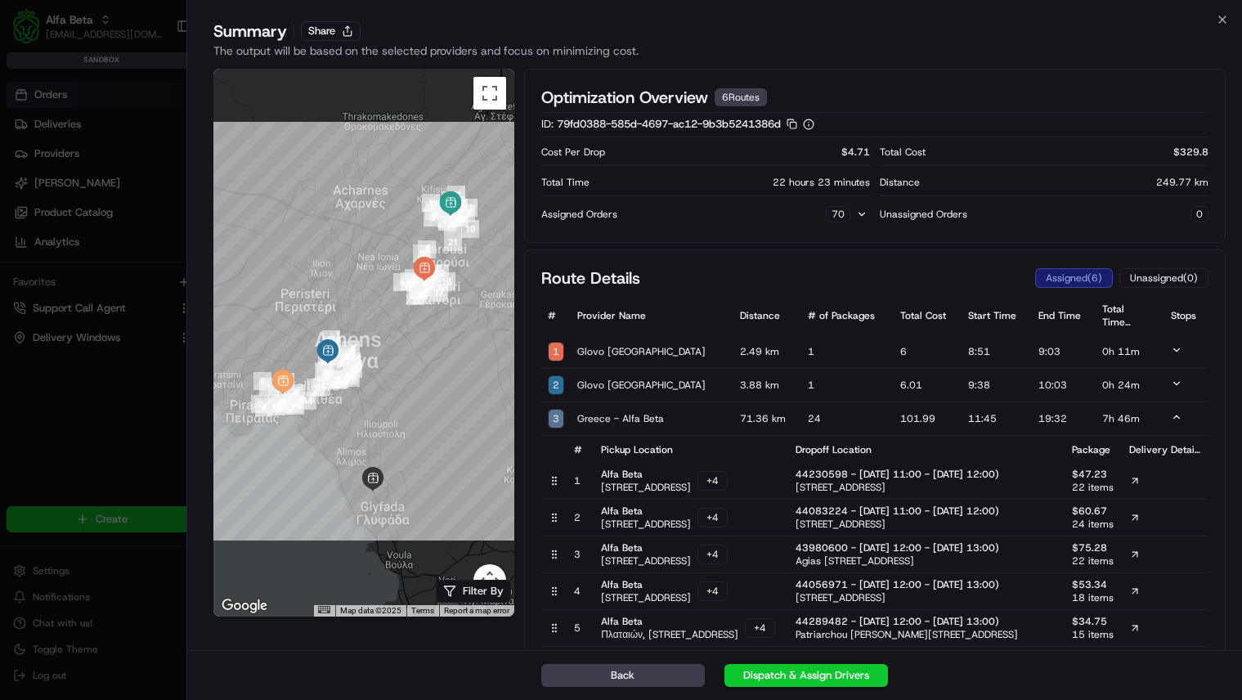
click at [1171, 420] on icon at bounding box center [1176, 416] width 11 height 11
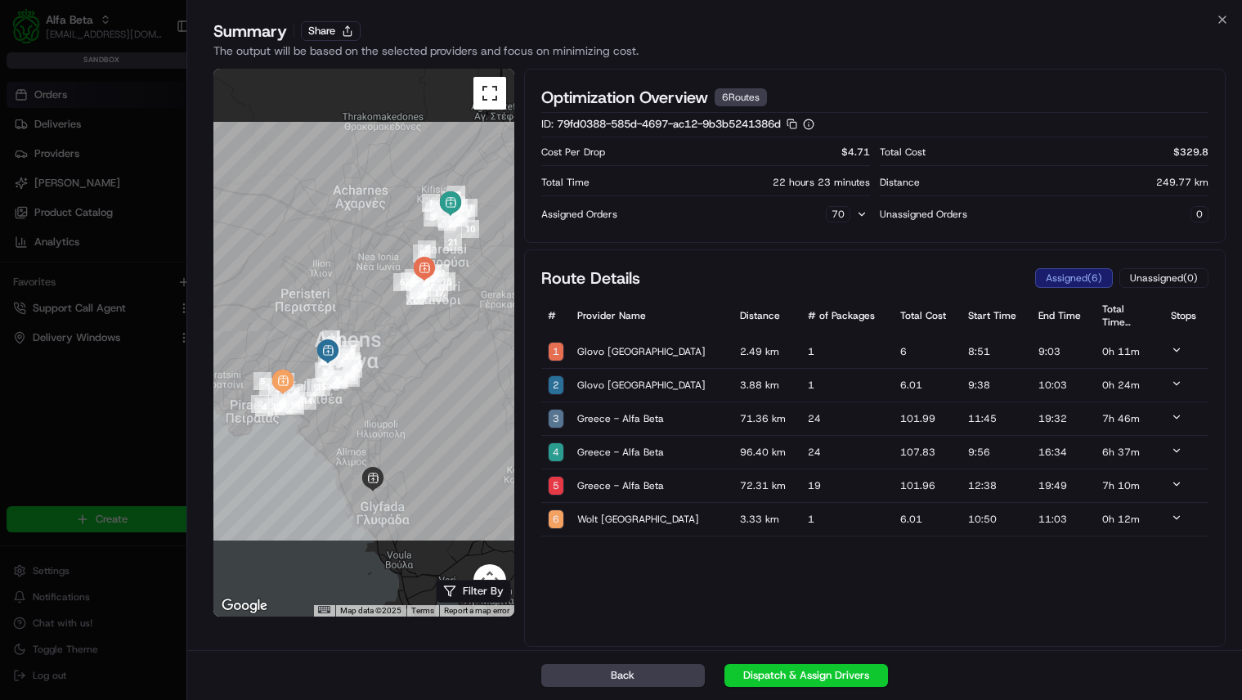
click at [494, 92] on button "Toggle fullscreen view" at bounding box center [489, 93] width 33 height 33
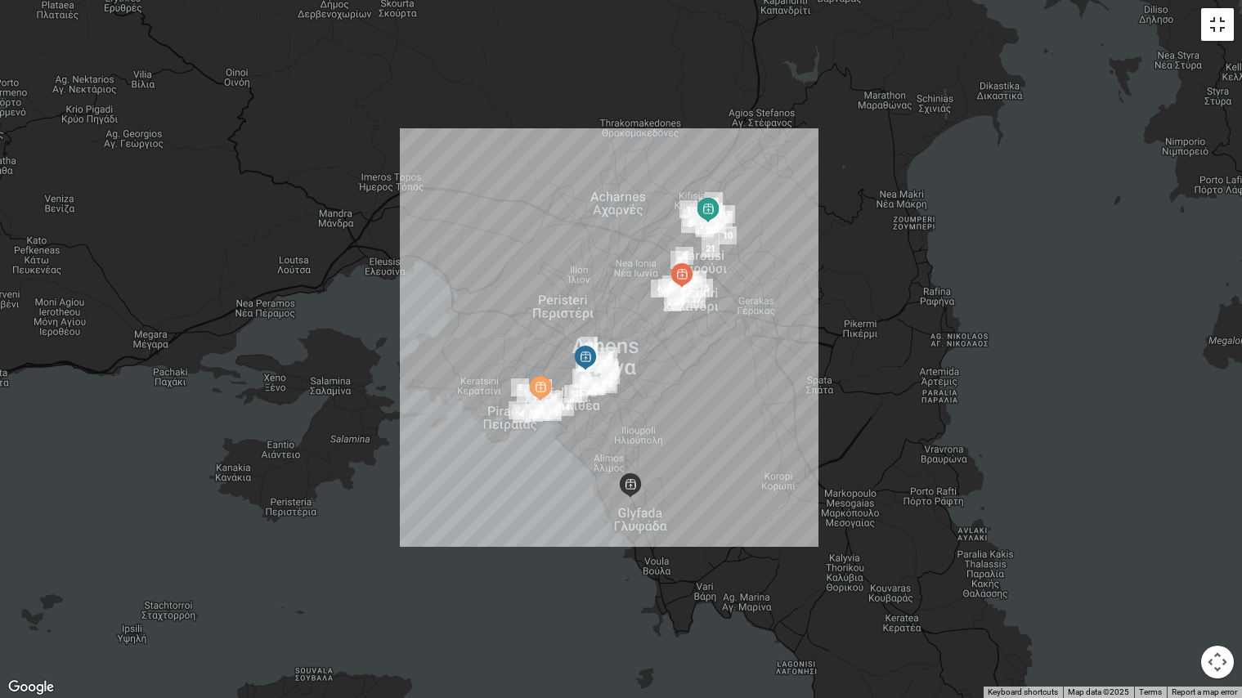
click at [1217, 11] on button "Toggle fullscreen view" at bounding box center [1217, 24] width 33 height 33
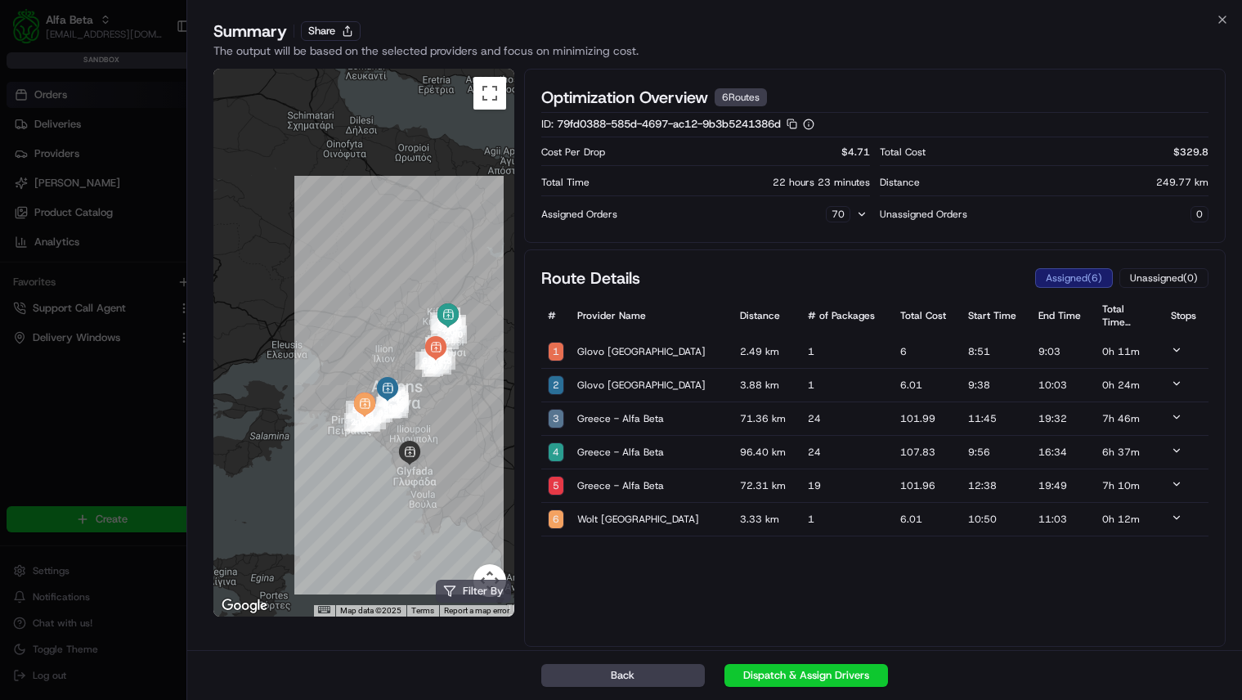
click at [477, 589] on button "Filter By" at bounding box center [473, 591] width 75 height 23
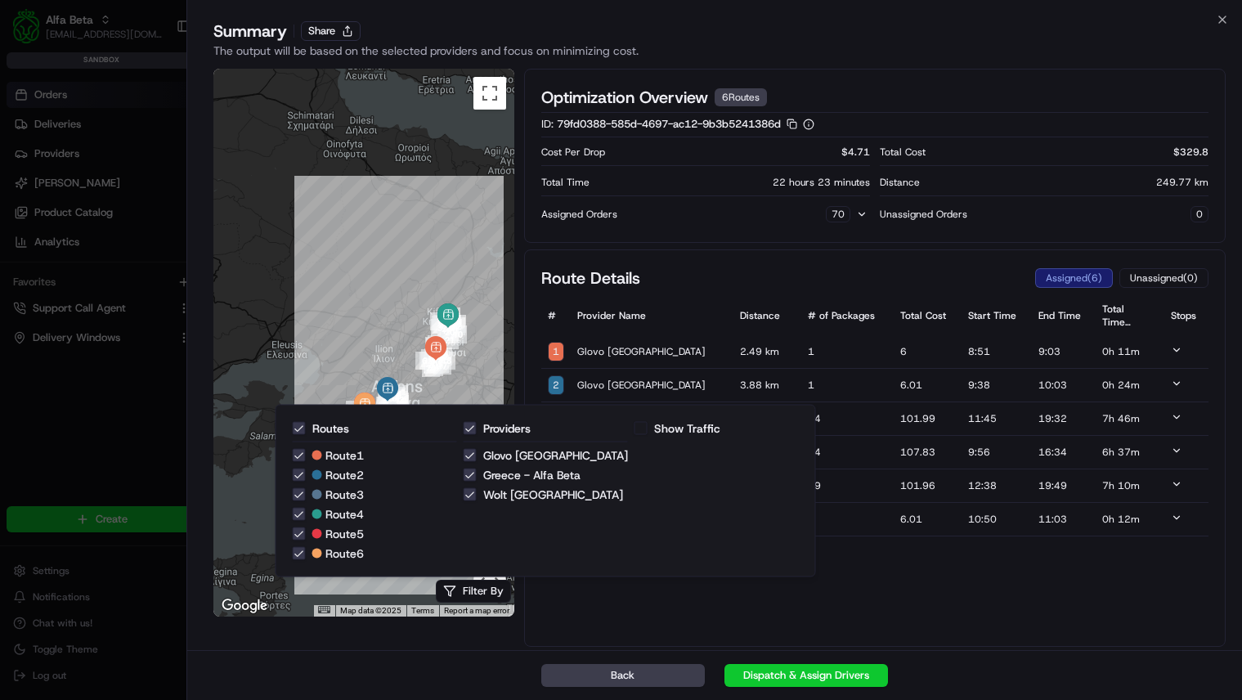
click at [634, 427] on button "Show Traffic" at bounding box center [640, 428] width 13 height 13
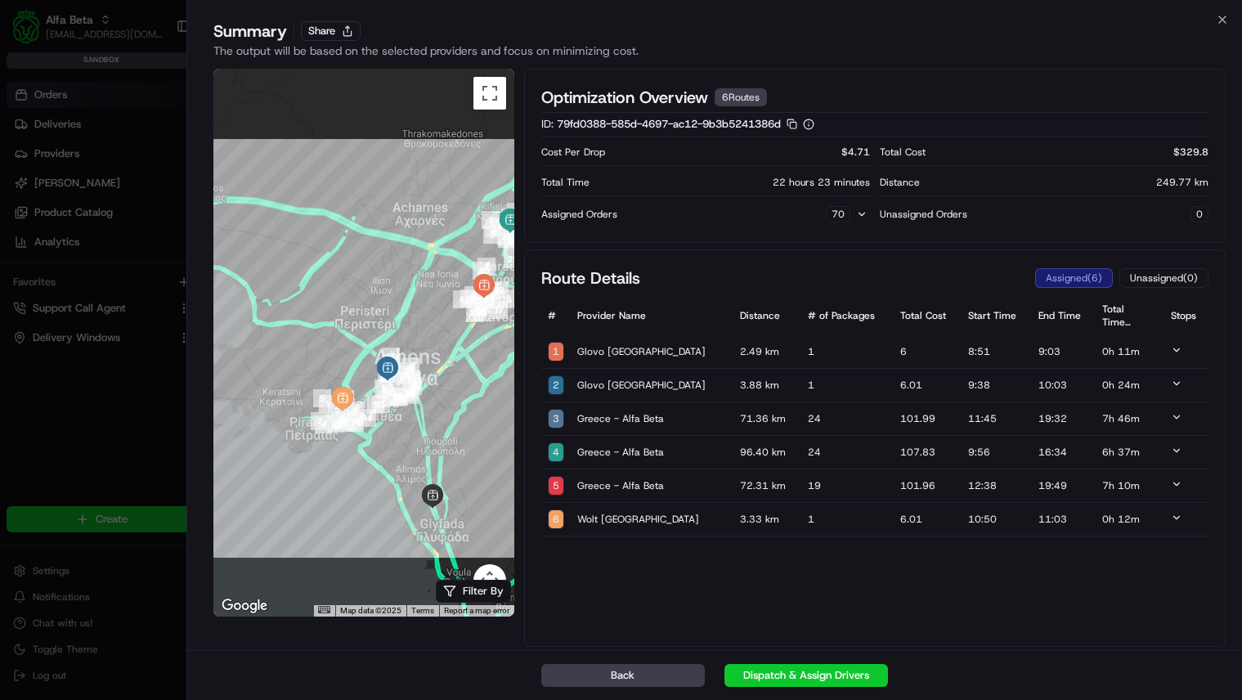
drag, startPoint x: 404, startPoint y: 429, endPoint x: 423, endPoint y: 360, distance: 72.2
click at [423, 361] on div at bounding box center [363, 343] width 301 height 548
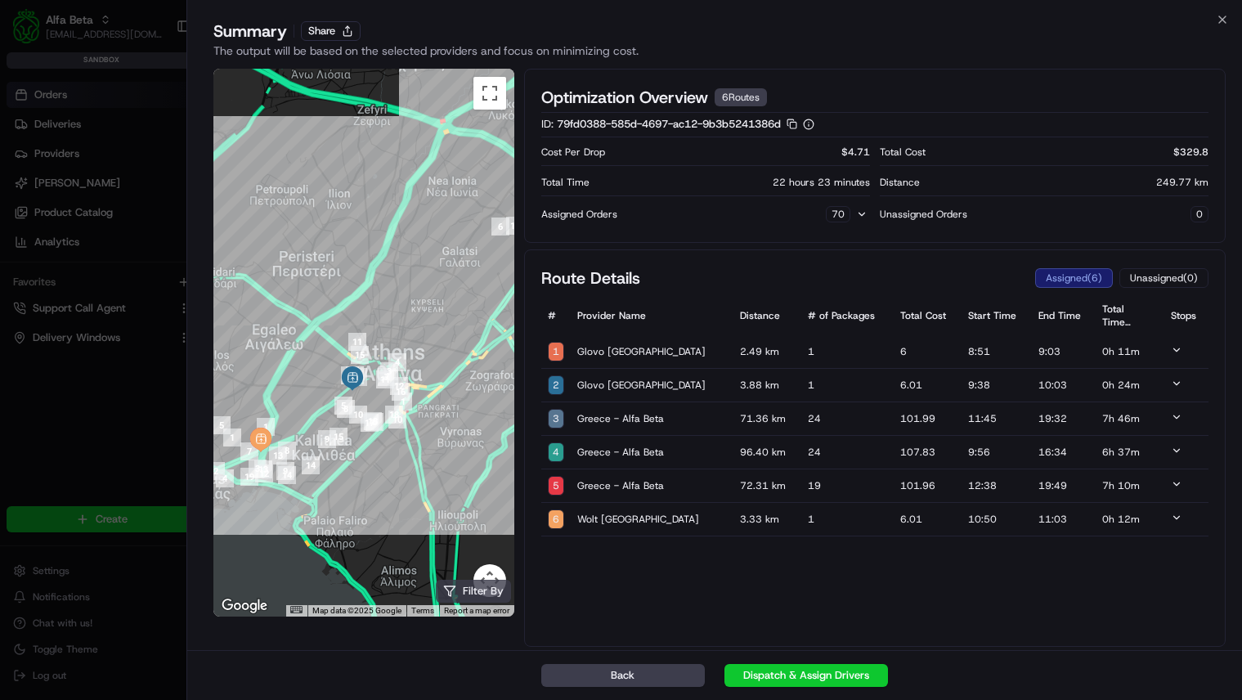
click at [467, 589] on button "Filter By" at bounding box center [473, 591] width 75 height 23
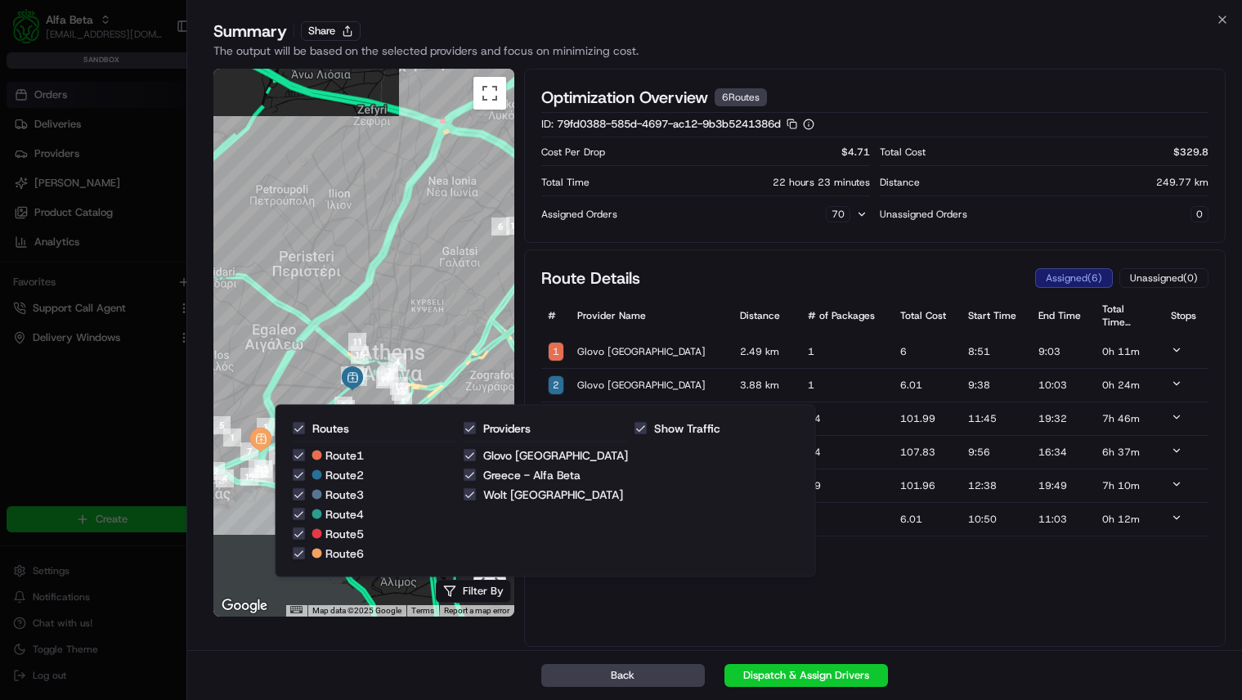
click at [464, 477] on Beta "Greece - Alfa Beta" at bounding box center [470, 474] width 13 height 13
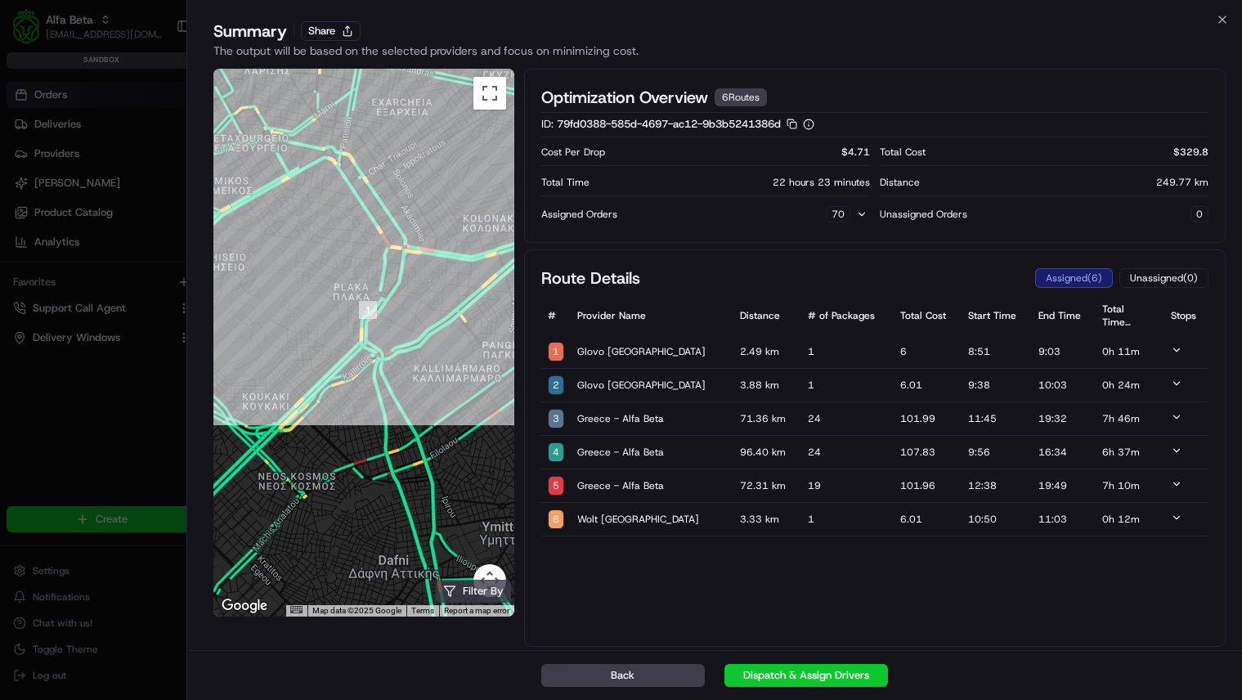
click at [475, 590] on button "Filter By" at bounding box center [473, 591] width 75 height 23
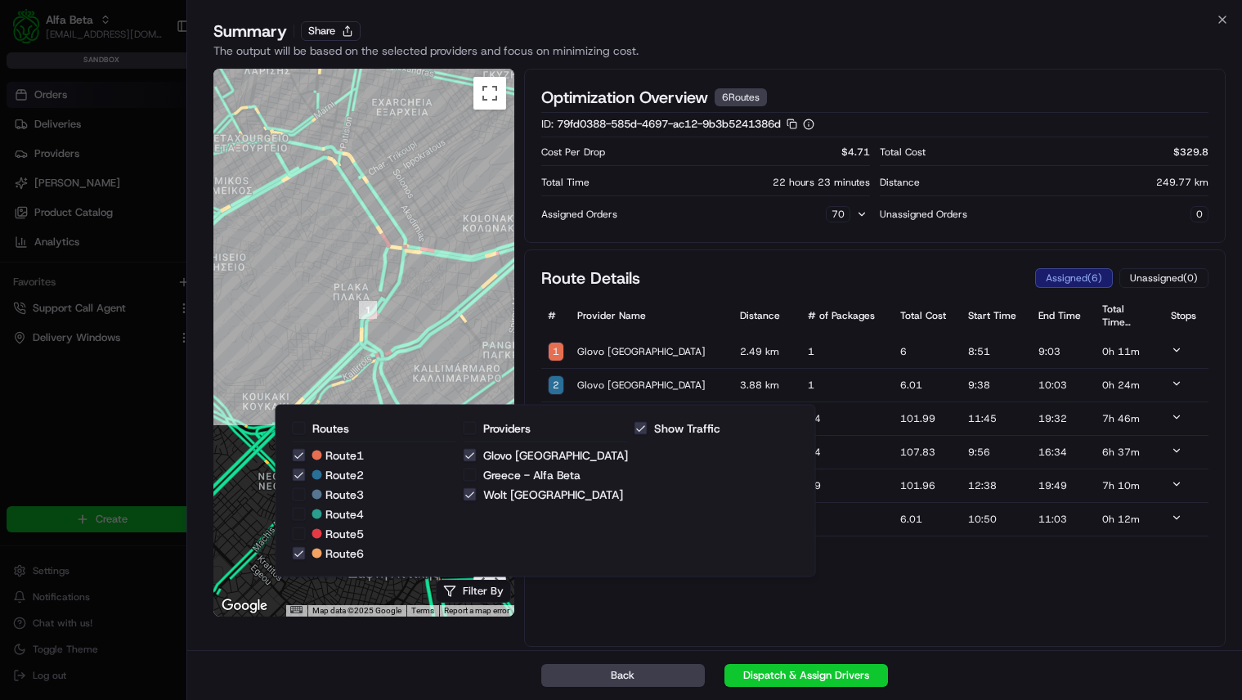
click at [464, 474] on Beta "Greece - Alfa Beta" at bounding box center [470, 474] width 13 height 13
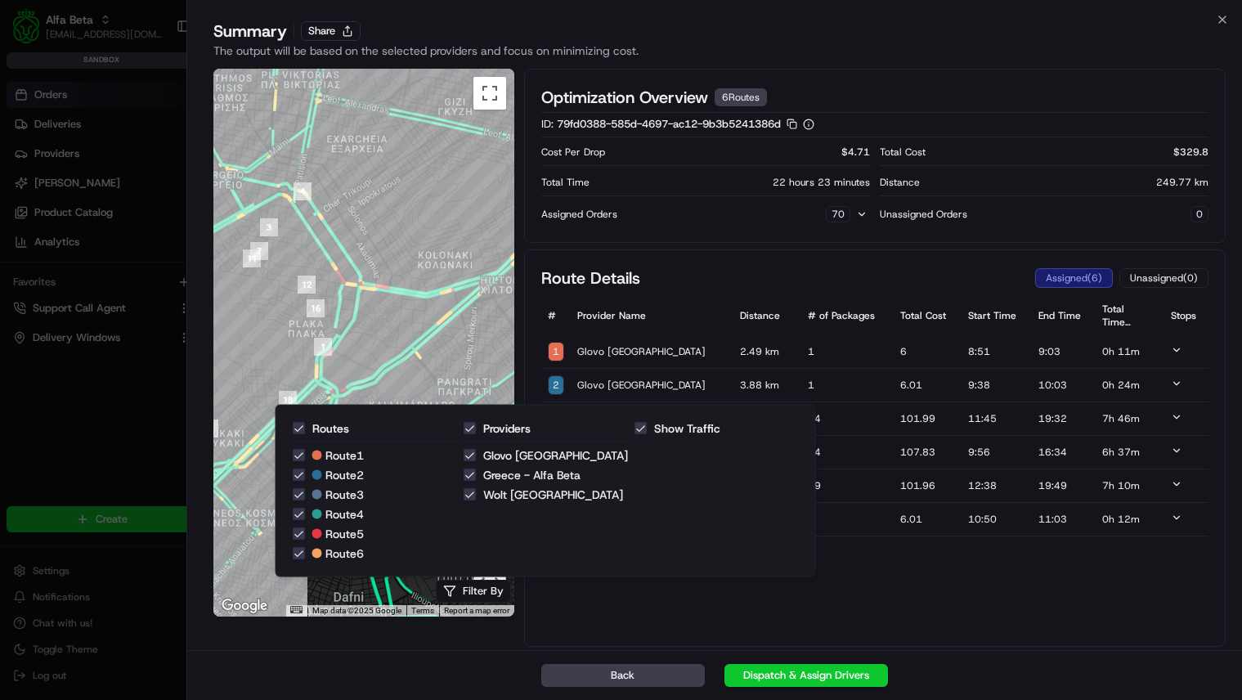
drag, startPoint x: 337, startPoint y: 384, endPoint x: 464, endPoint y: 311, distance: 147.2
click at [464, 311] on div at bounding box center [363, 343] width 301 height 548
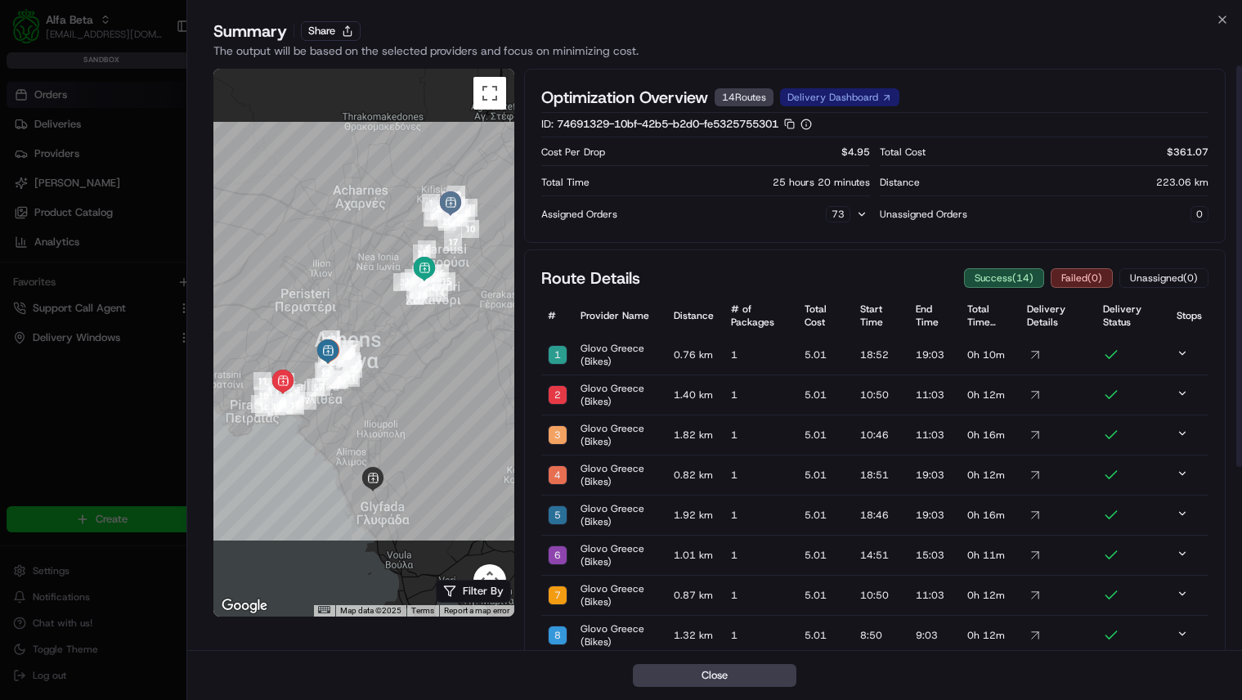
scroll to position [83, 0]
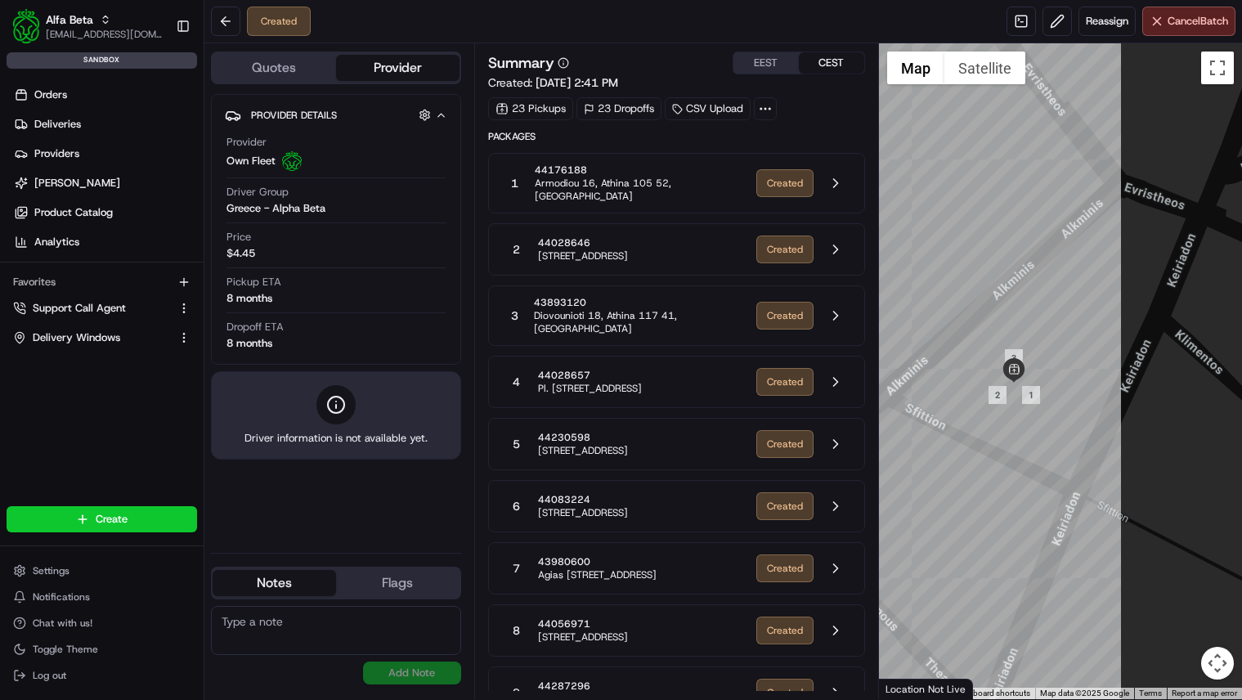
drag, startPoint x: 988, startPoint y: 392, endPoint x: 1041, endPoint y: 419, distance: 59.6
click at [1041, 419] on div at bounding box center [1060, 371] width 363 height 656
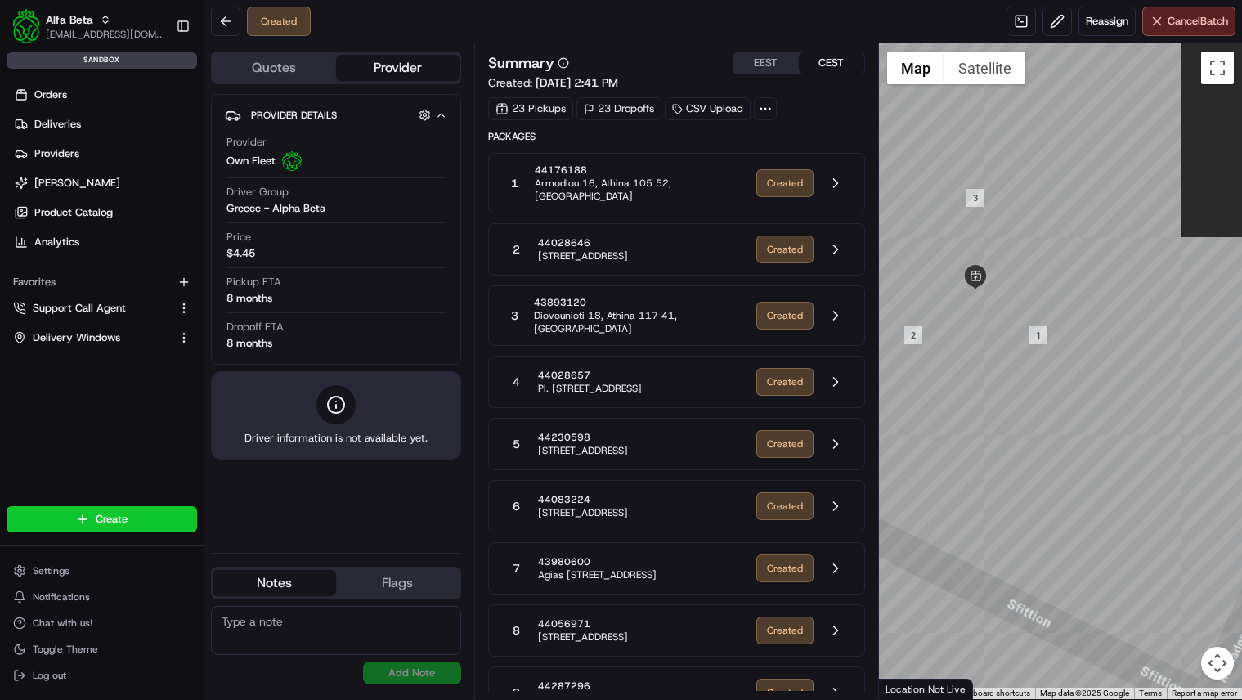
drag, startPoint x: 1016, startPoint y: 407, endPoint x: 1057, endPoint y: 418, distance: 42.2
click at [1057, 418] on div at bounding box center [1060, 371] width 363 height 656
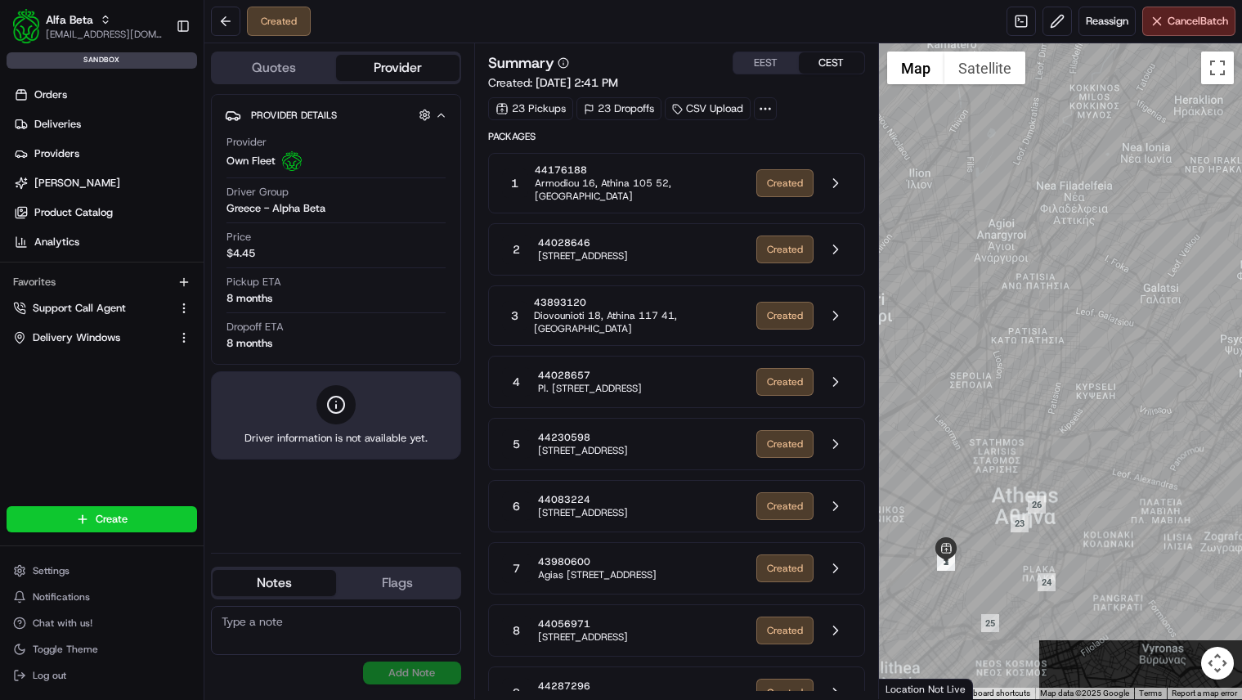
drag, startPoint x: 1086, startPoint y: 212, endPoint x: 1000, endPoint y: 446, distance: 249.8
click at [1001, 446] on div at bounding box center [1060, 371] width 363 height 656
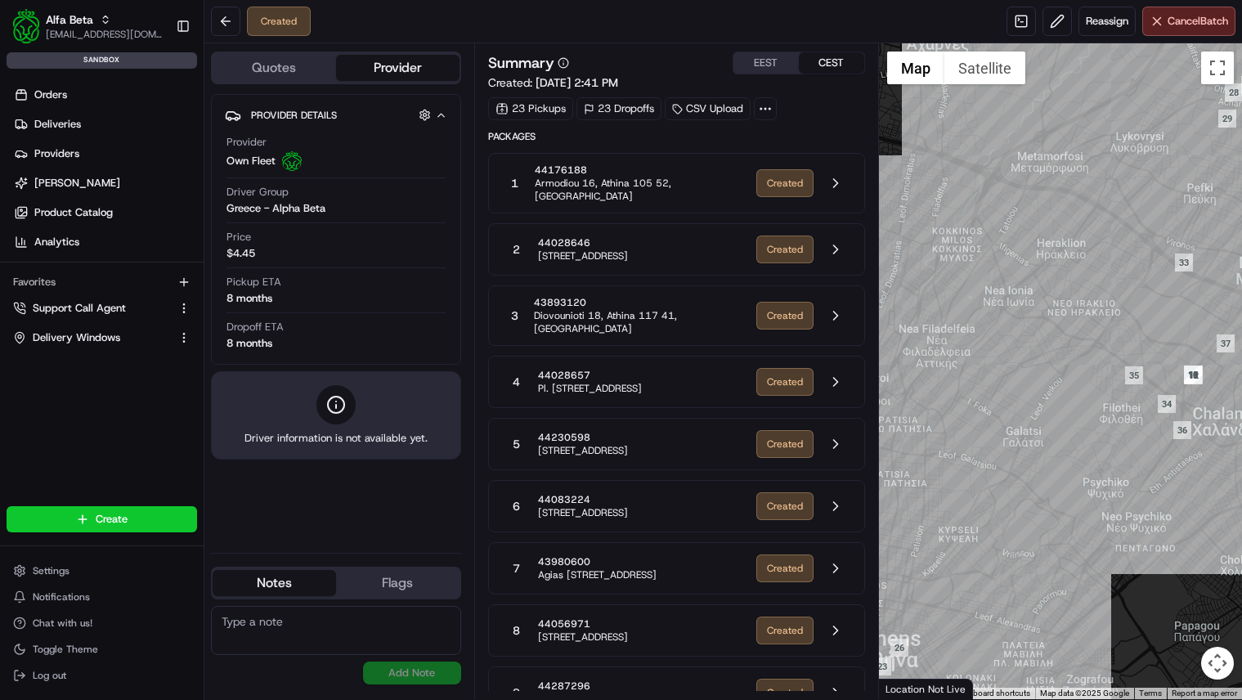
drag, startPoint x: 1101, startPoint y: 199, endPoint x: 914, endPoint y: 397, distance: 272.4
click at [914, 397] on div at bounding box center [1060, 371] width 363 height 656
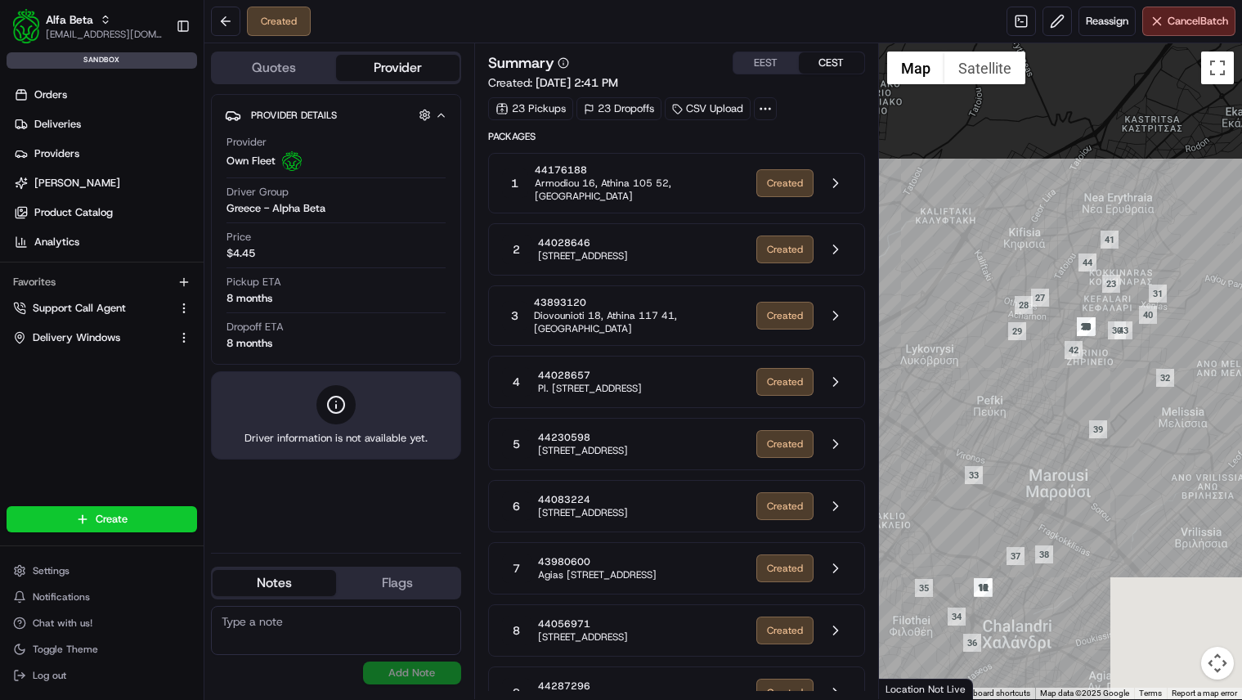
drag, startPoint x: 1119, startPoint y: 258, endPoint x: 971, endPoint y: 384, distance: 194.8
click at [971, 385] on div at bounding box center [1060, 371] width 363 height 656
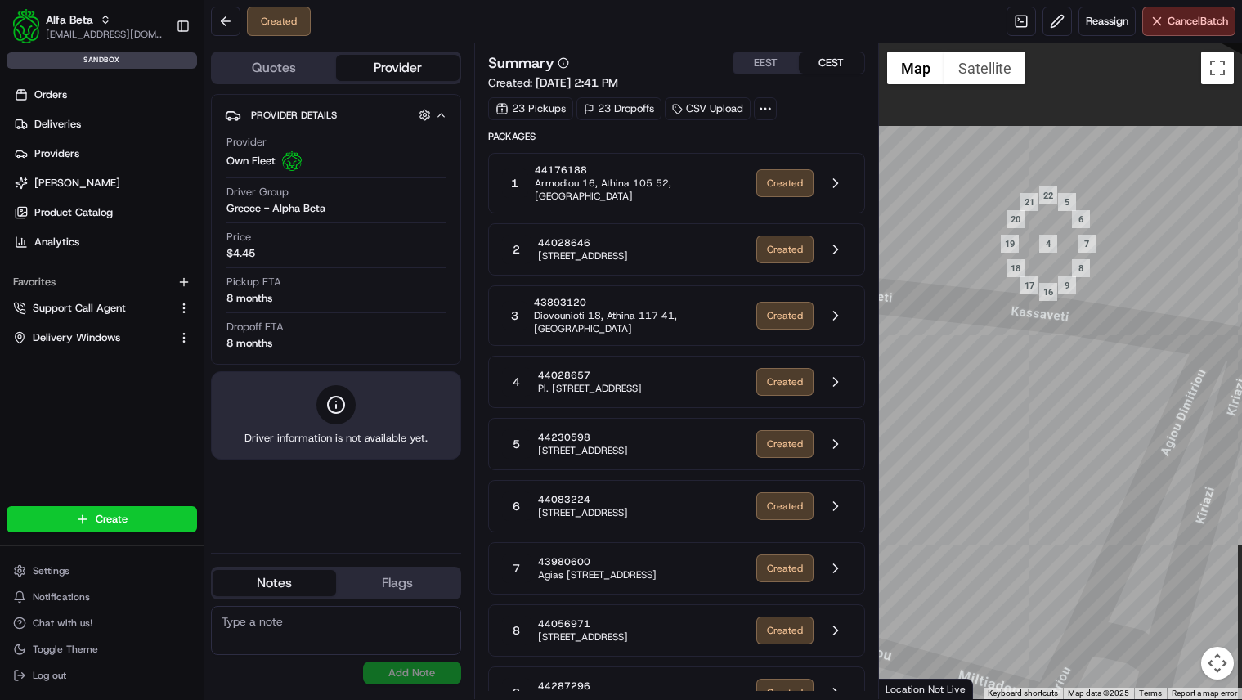
drag, startPoint x: 1081, startPoint y: 245, endPoint x: 1089, endPoint y: 407, distance: 162.1
click at [1089, 414] on div at bounding box center [1060, 371] width 363 height 656
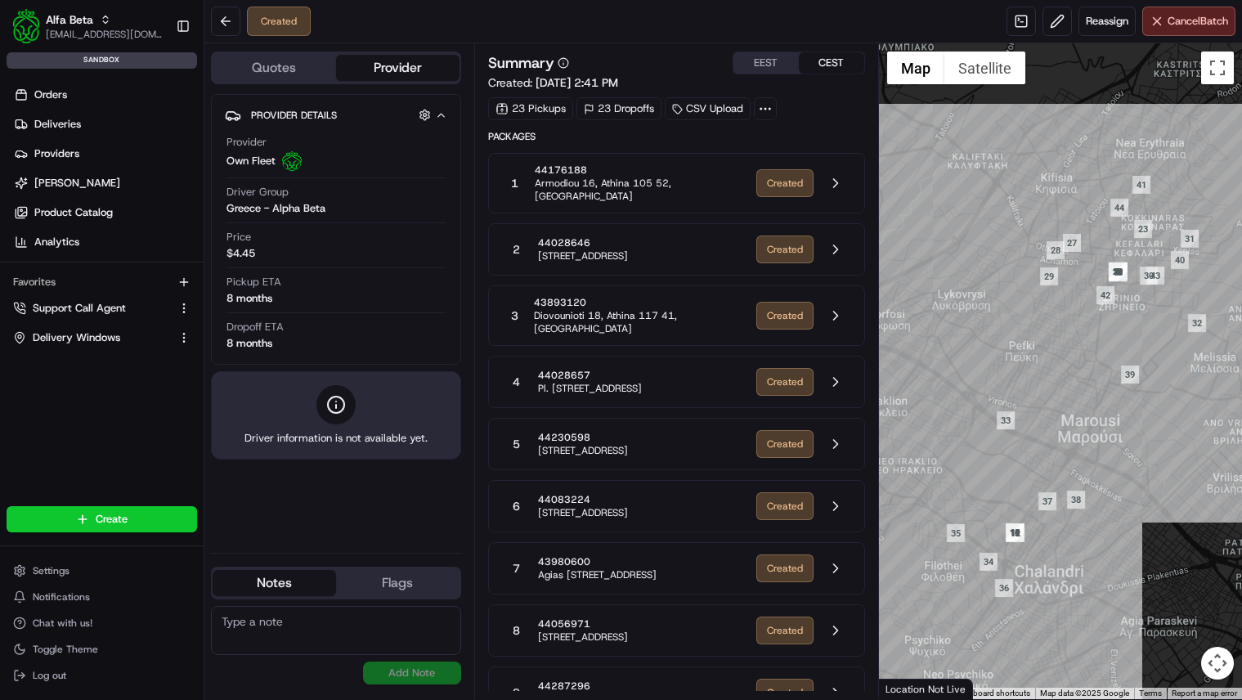
drag, startPoint x: 1091, startPoint y: 399, endPoint x: 1131, endPoint y: 330, distance: 79.5
click at [1131, 330] on div at bounding box center [1060, 371] width 363 height 656
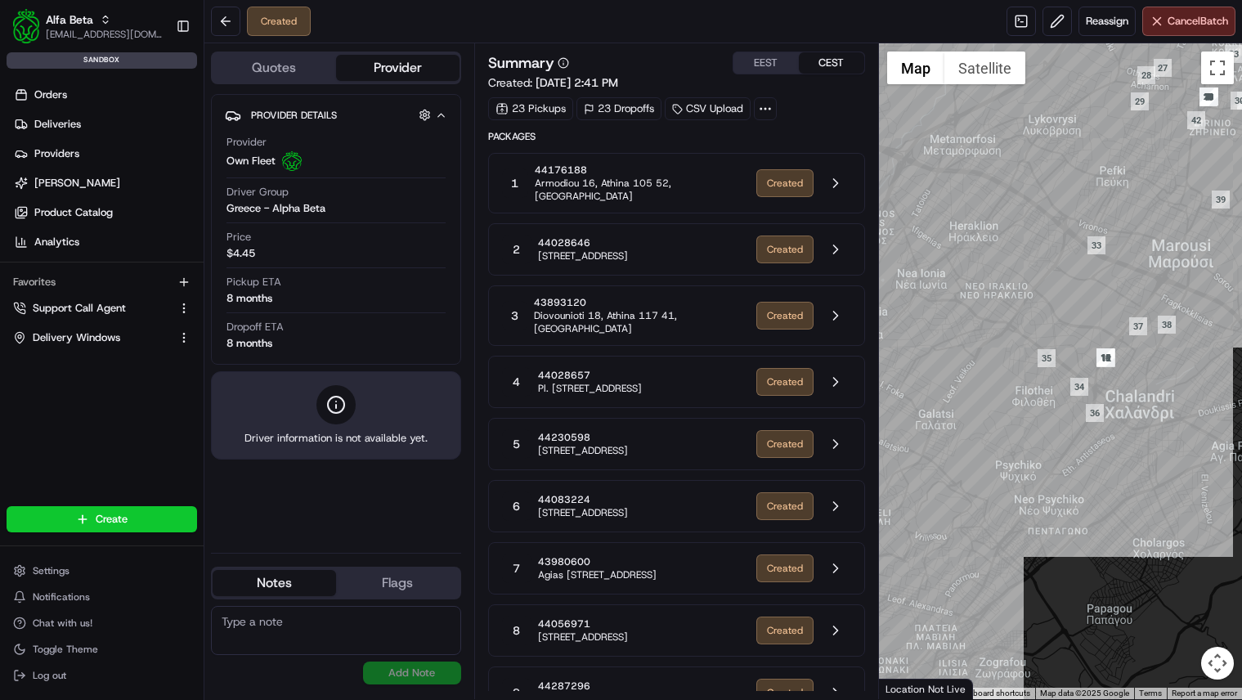
drag, startPoint x: 1065, startPoint y: 484, endPoint x: 1157, endPoint y: 309, distance: 197.5
click at [1157, 309] on div at bounding box center [1060, 371] width 363 height 656
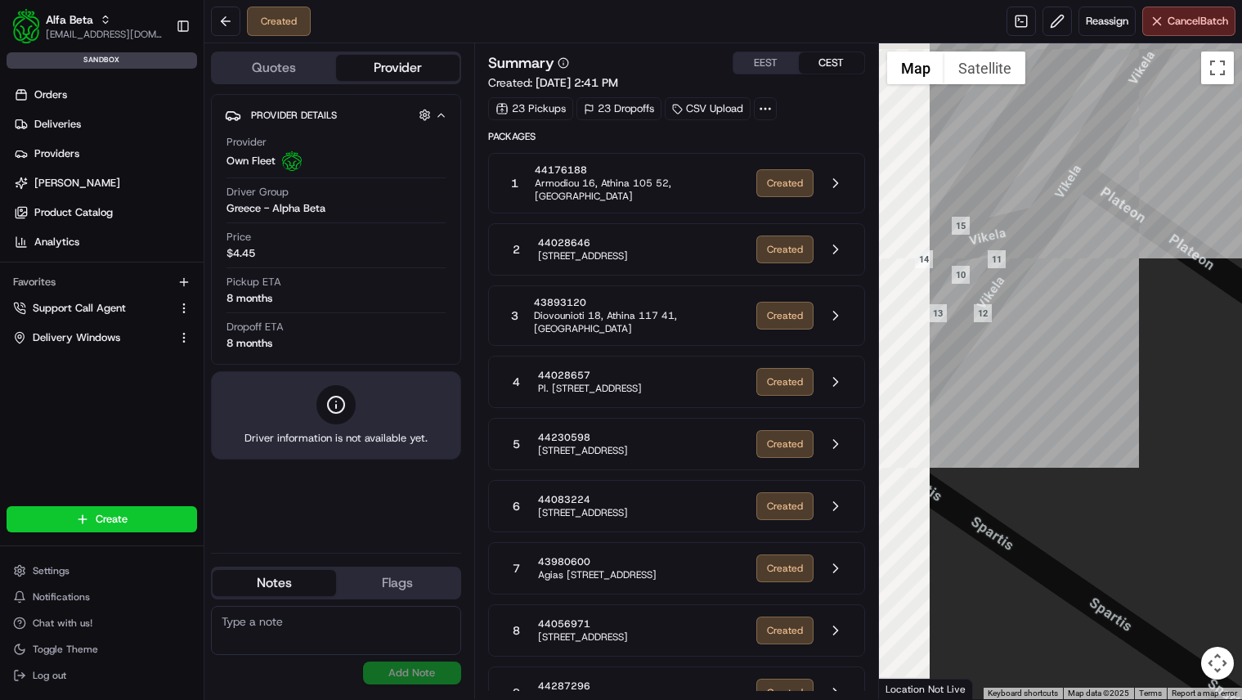
drag, startPoint x: 1013, startPoint y: 337, endPoint x: 1117, endPoint y: 338, distance: 103.8
click at [1118, 337] on div at bounding box center [1060, 371] width 363 height 656
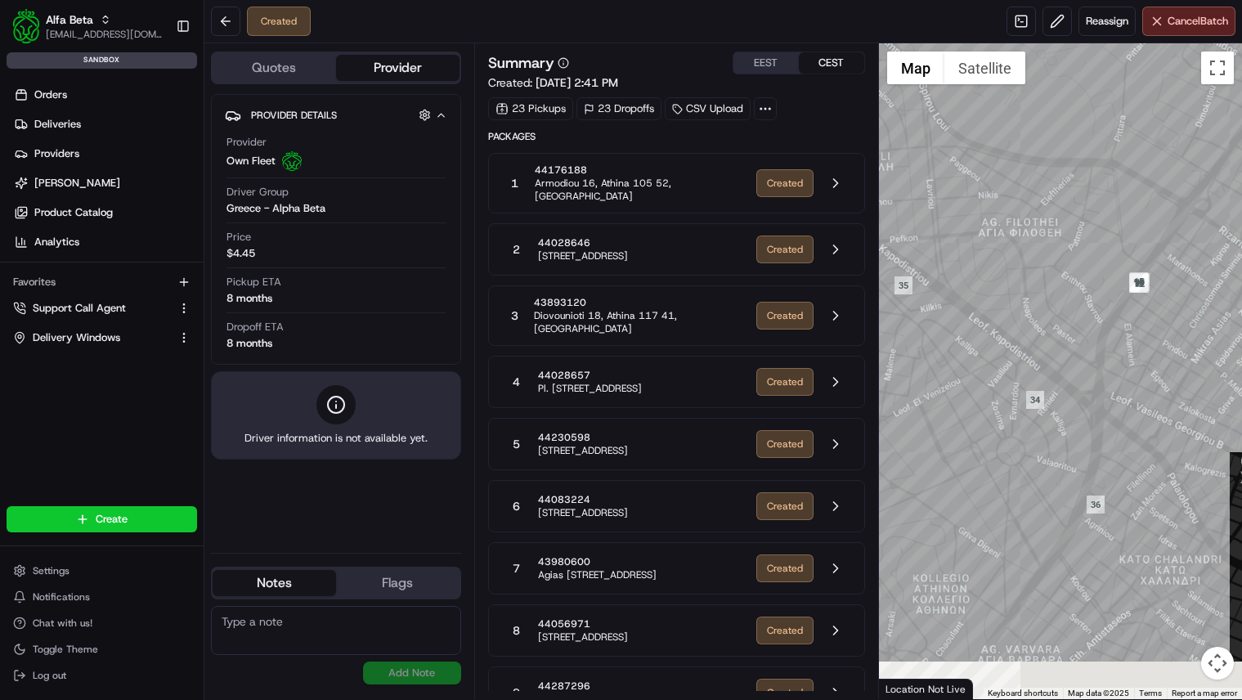
drag, startPoint x: 1090, startPoint y: 494, endPoint x: 1127, endPoint y: 426, distance: 77.2
click at [1127, 426] on div at bounding box center [1060, 371] width 363 height 656
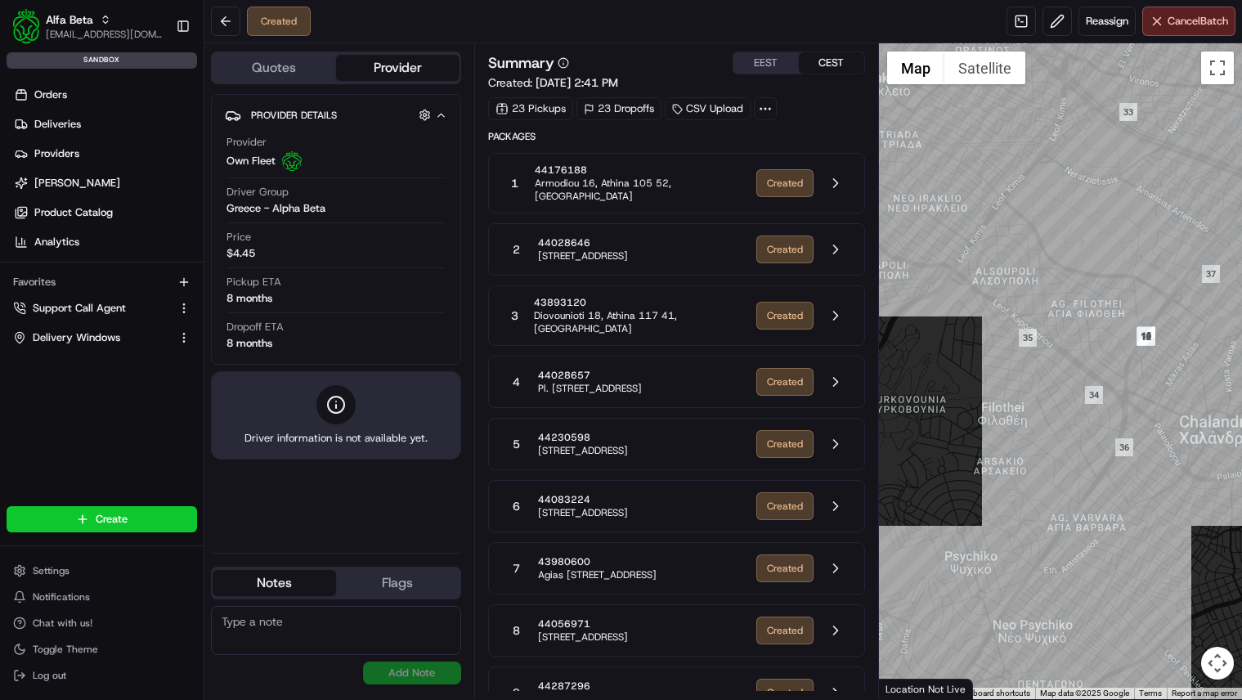
click at [538, 110] on div "23 Pickups" at bounding box center [530, 108] width 85 height 23
